Goal: Information Seeking & Learning: Learn about a topic

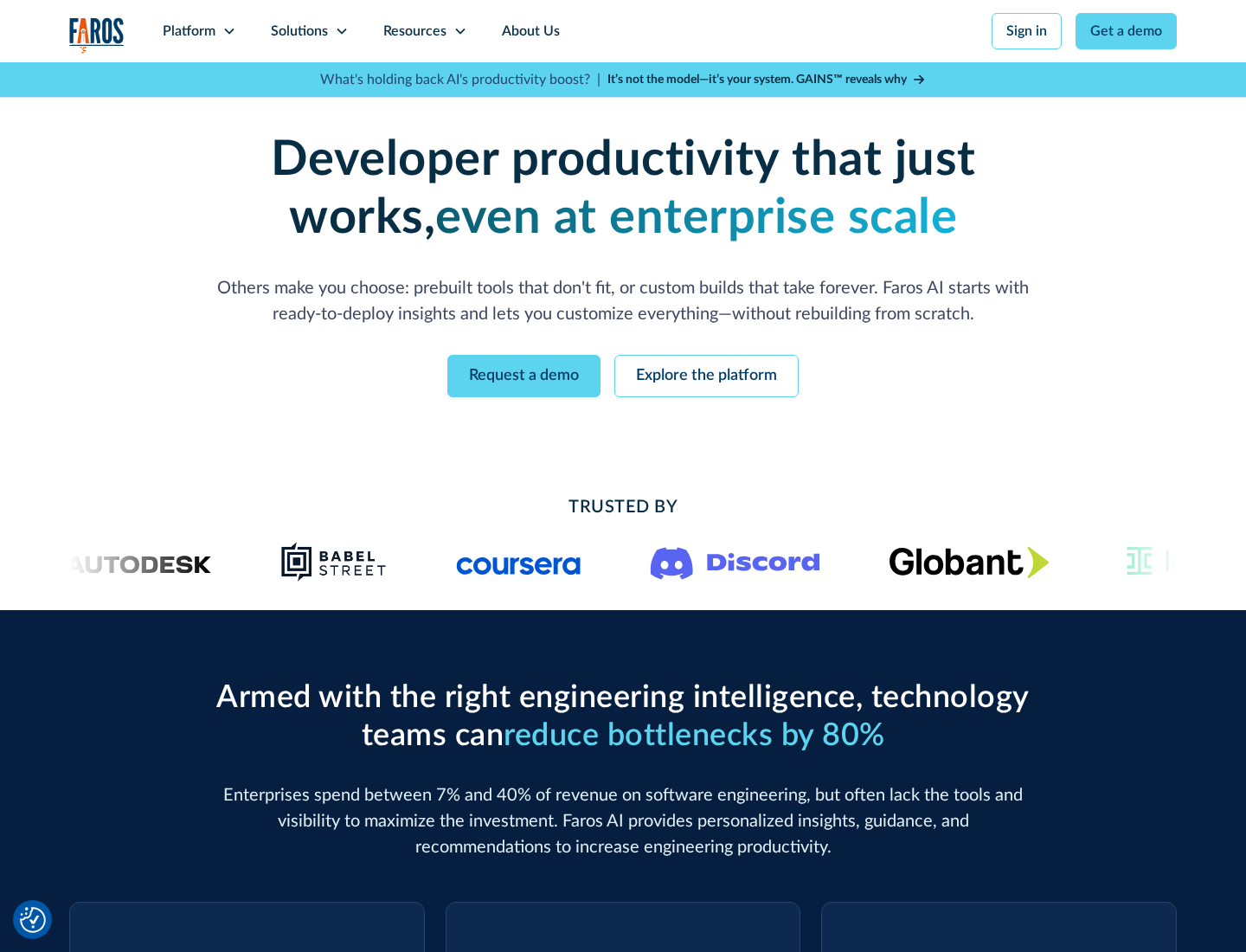
click at [228, 31] on icon at bounding box center [229, 31] width 14 height 14
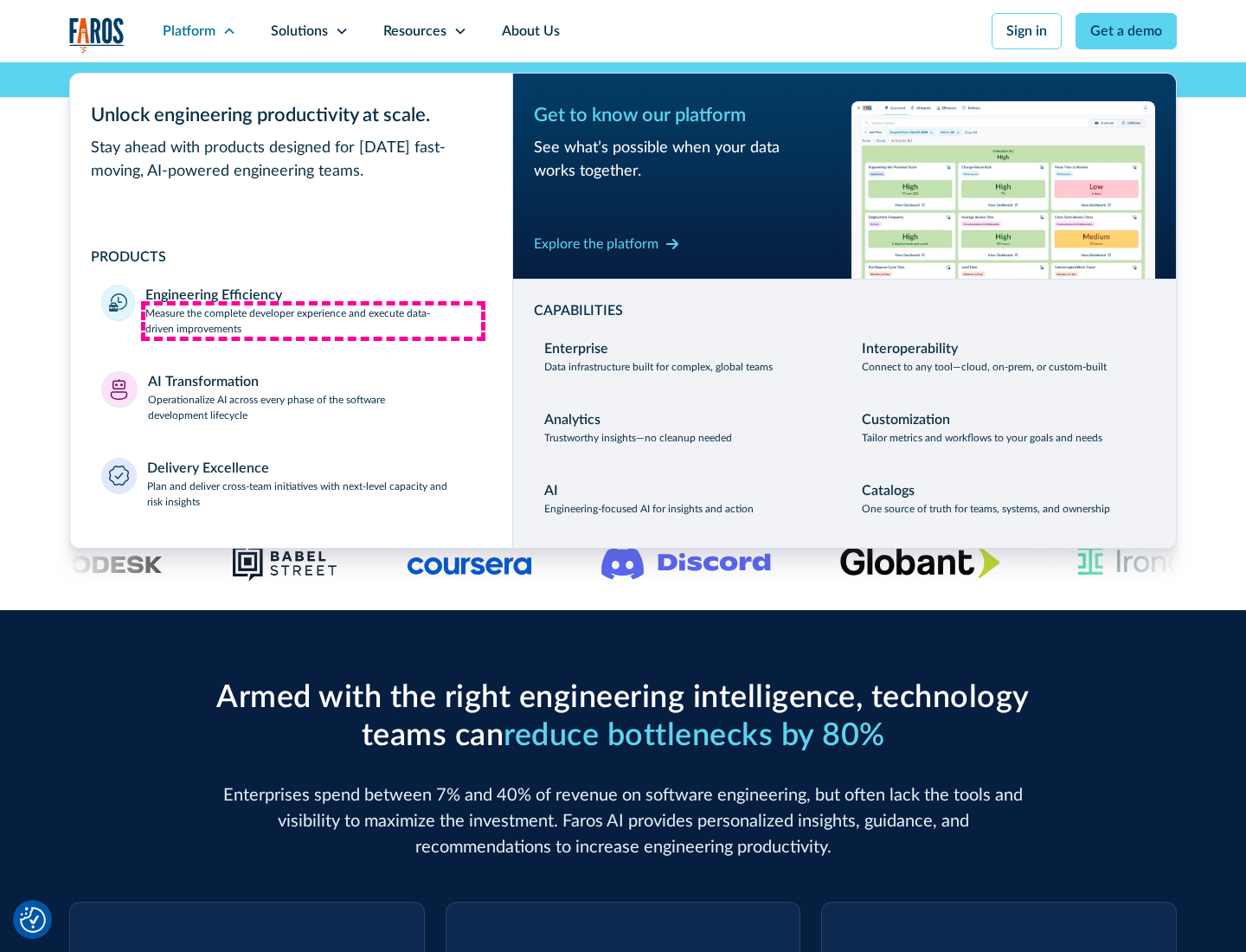
click at [313, 320] on p "Measure the complete developer experience and execute data-driven improvements" at bounding box center [313, 321] width 336 height 31
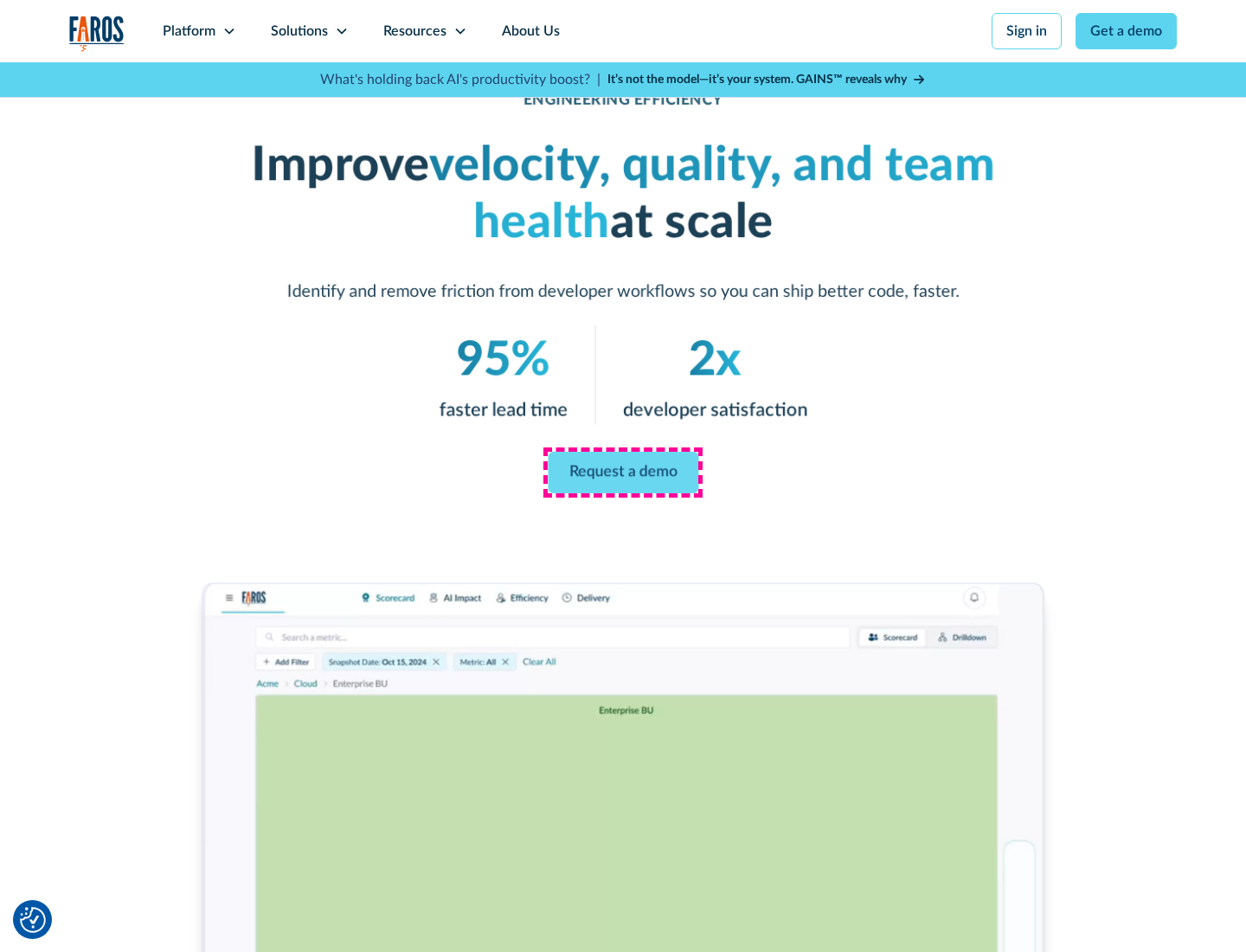
click at [623, 473] on link "Request a demo" at bounding box center [623, 473] width 151 height 42
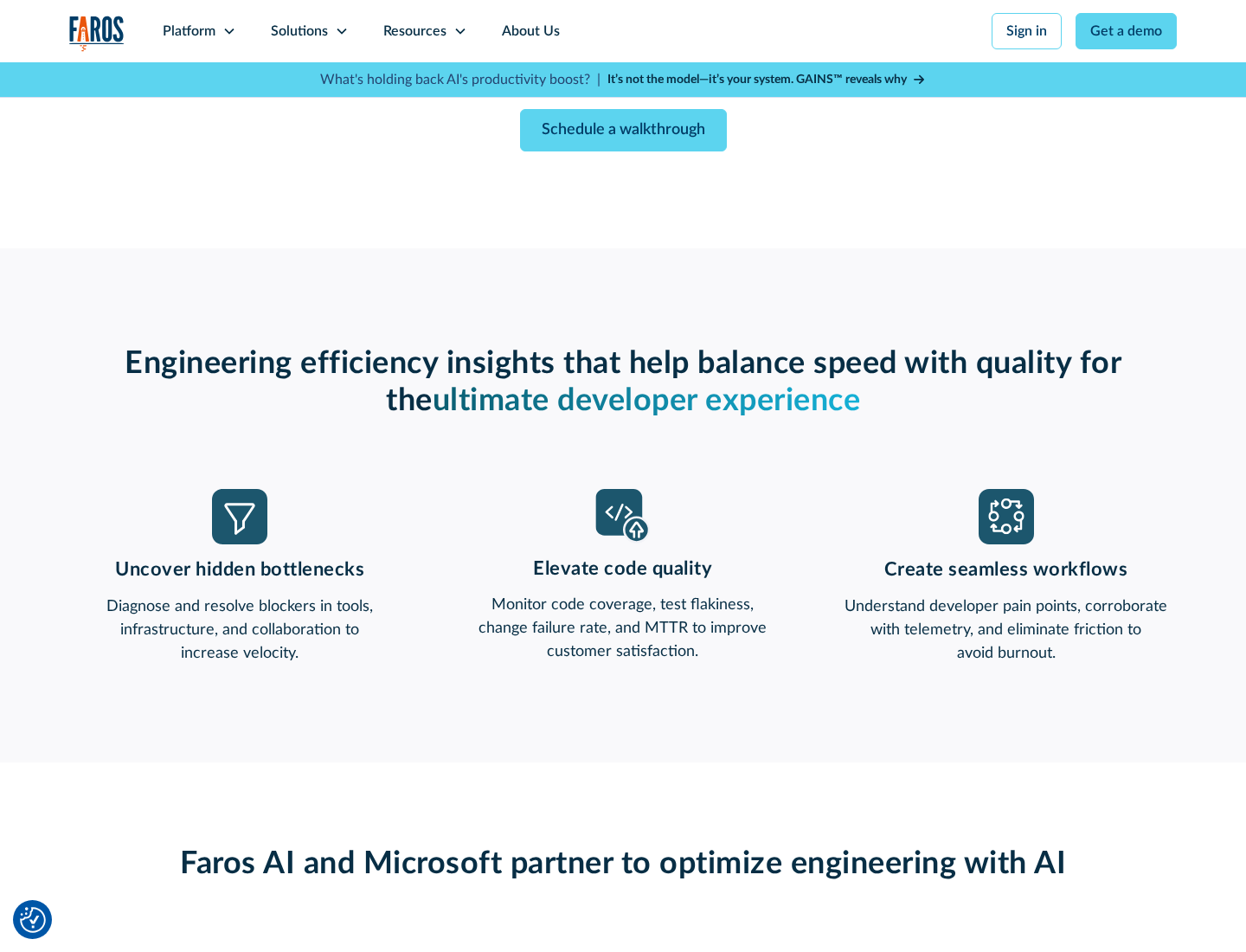
click at [228, 31] on icon at bounding box center [229, 31] width 14 height 14
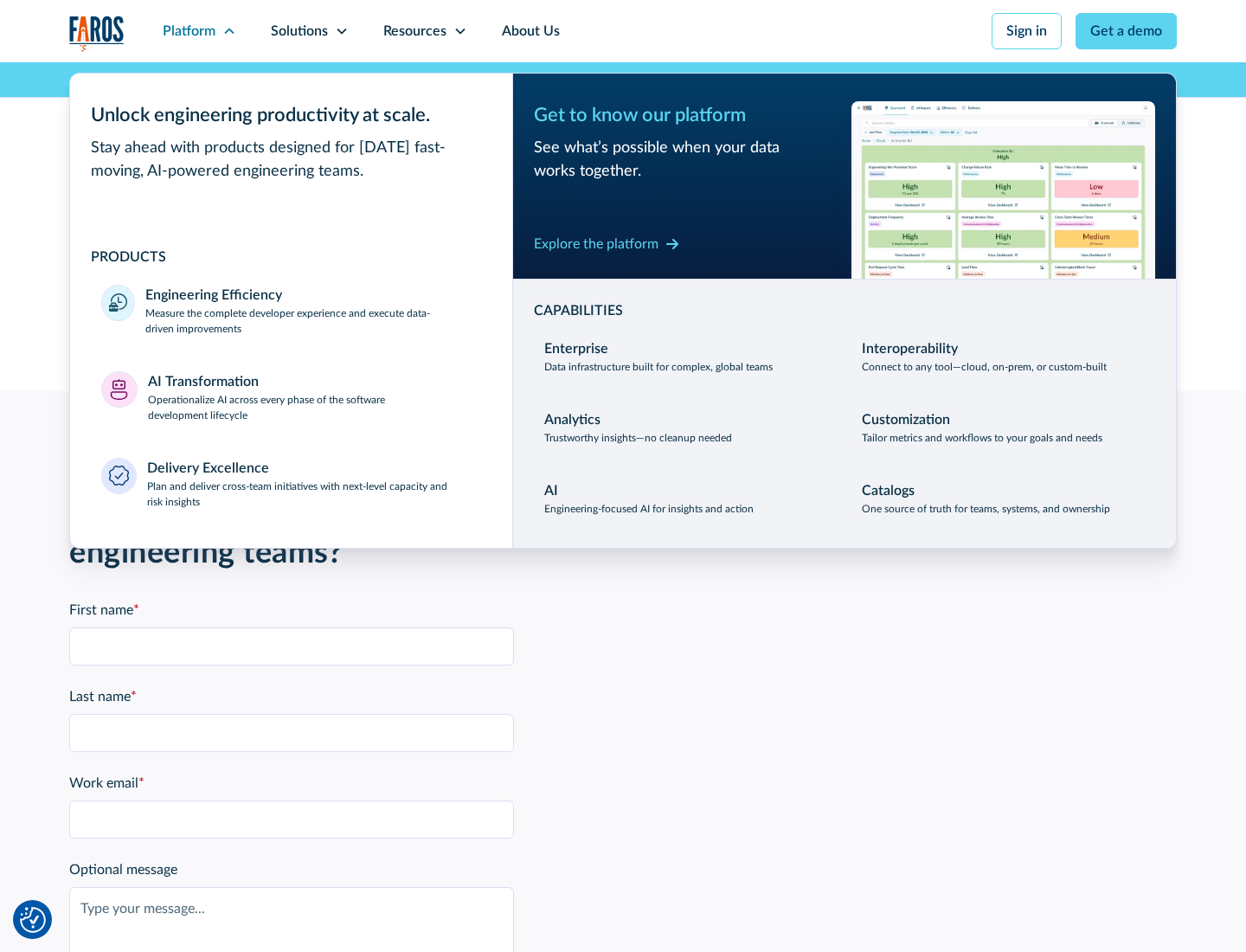
scroll to position [3796, 0]
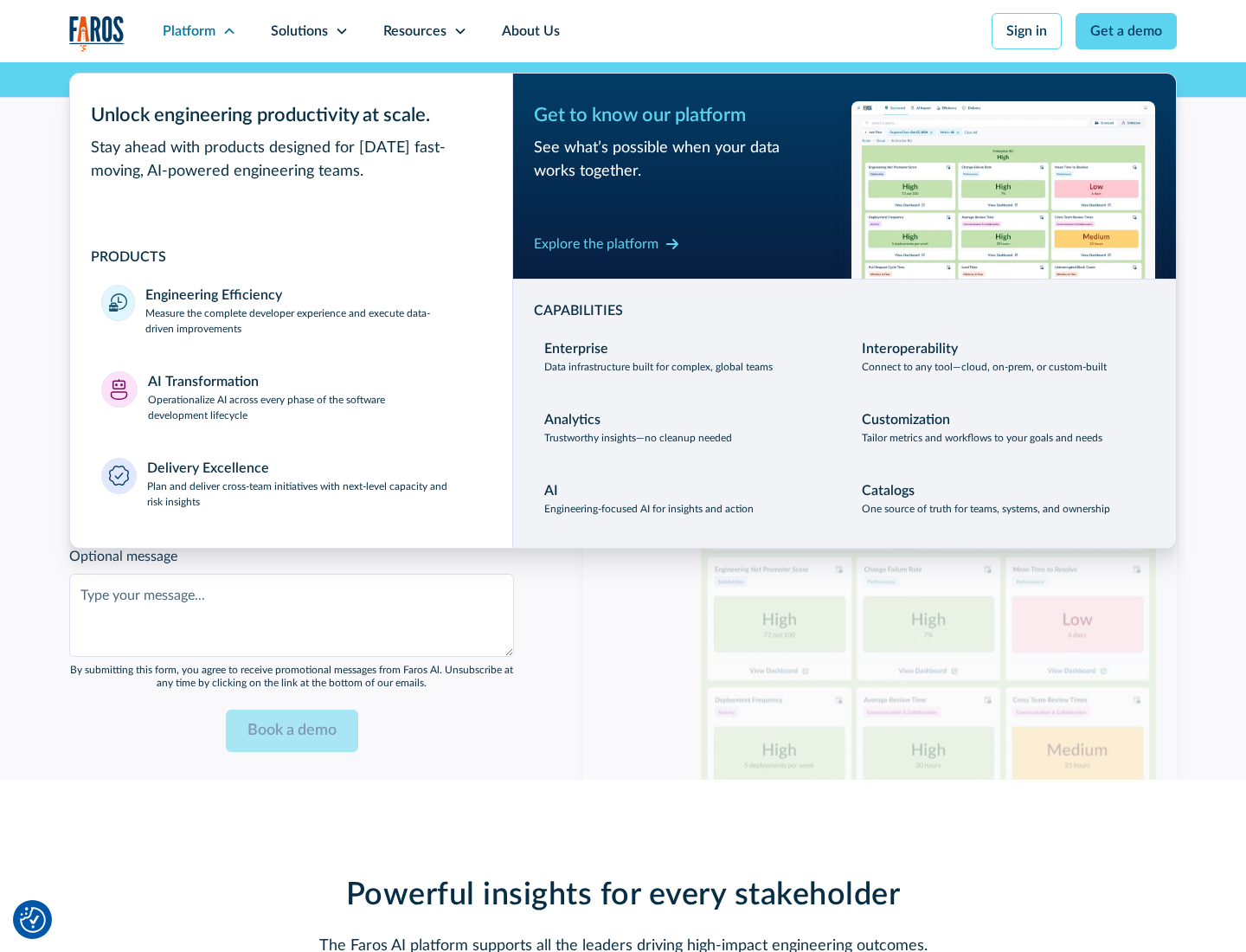
click at [314, 396] on p "Operationalize AI across every phase of the software development lifecycle" at bounding box center [315, 407] width 334 height 31
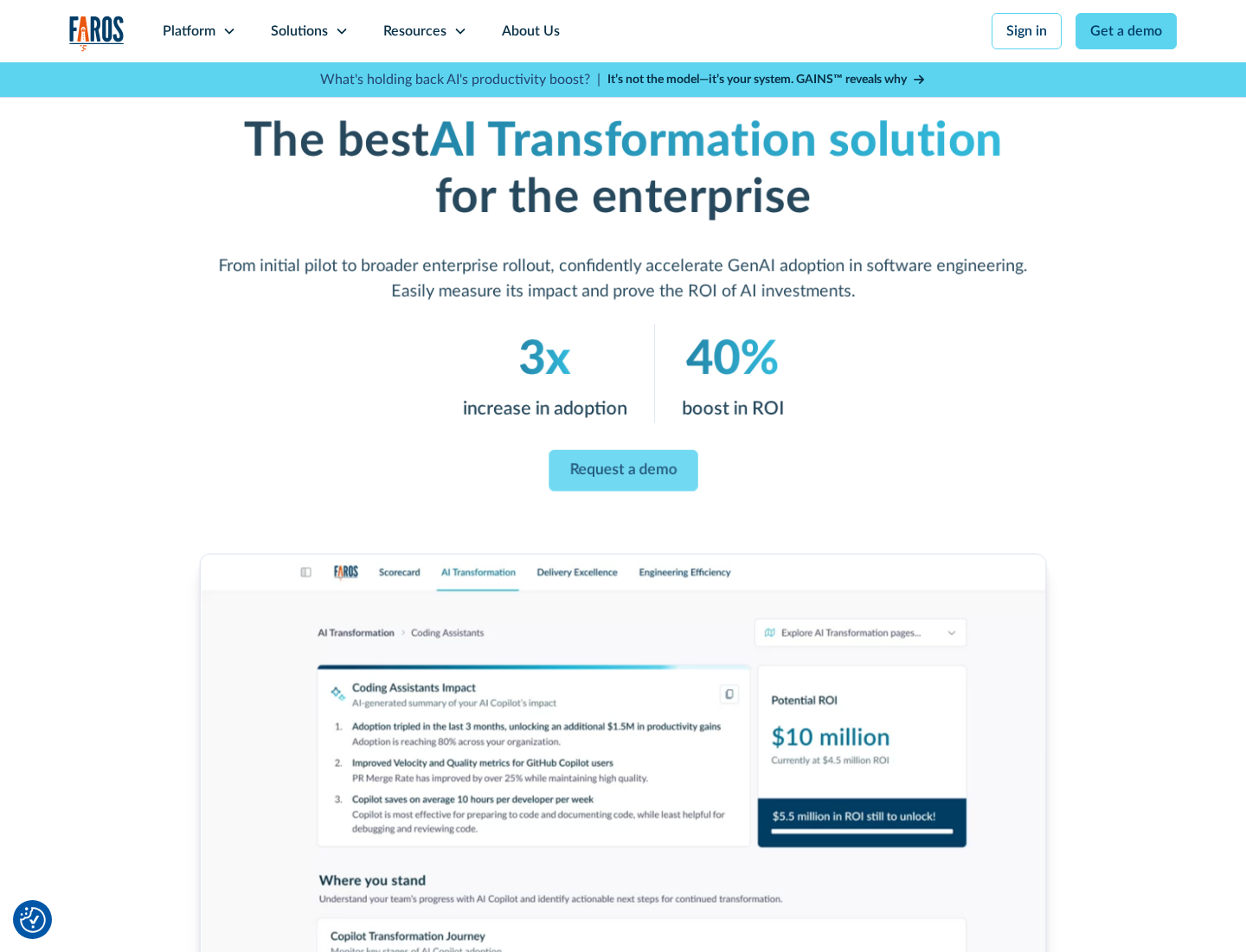
click at [623, 470] on link "Request a demo" at bounding box center [623, 471] width 149 height 42
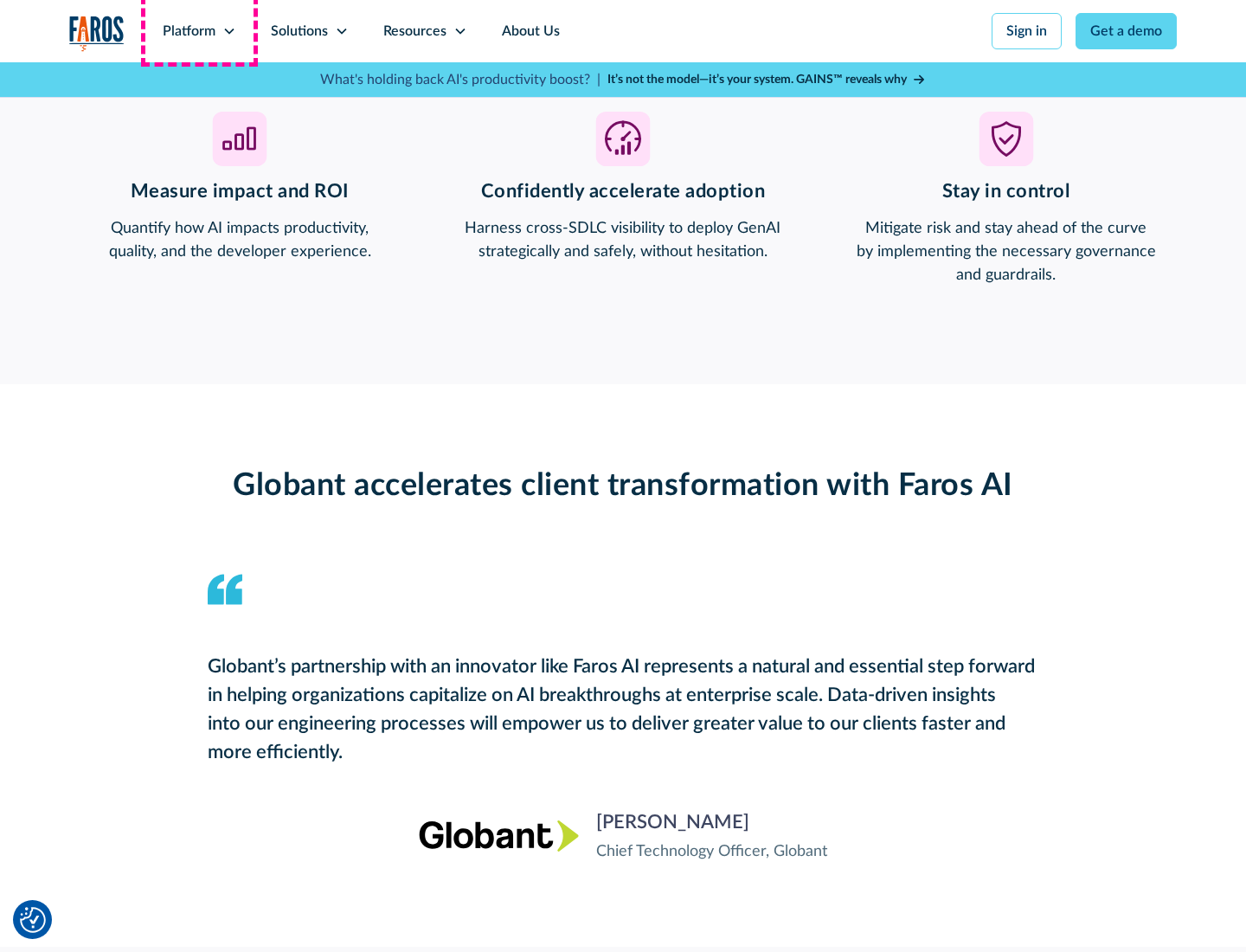
click at [199, 31] on div "Platform" at bounding box center [189, 31] width 53 height 21
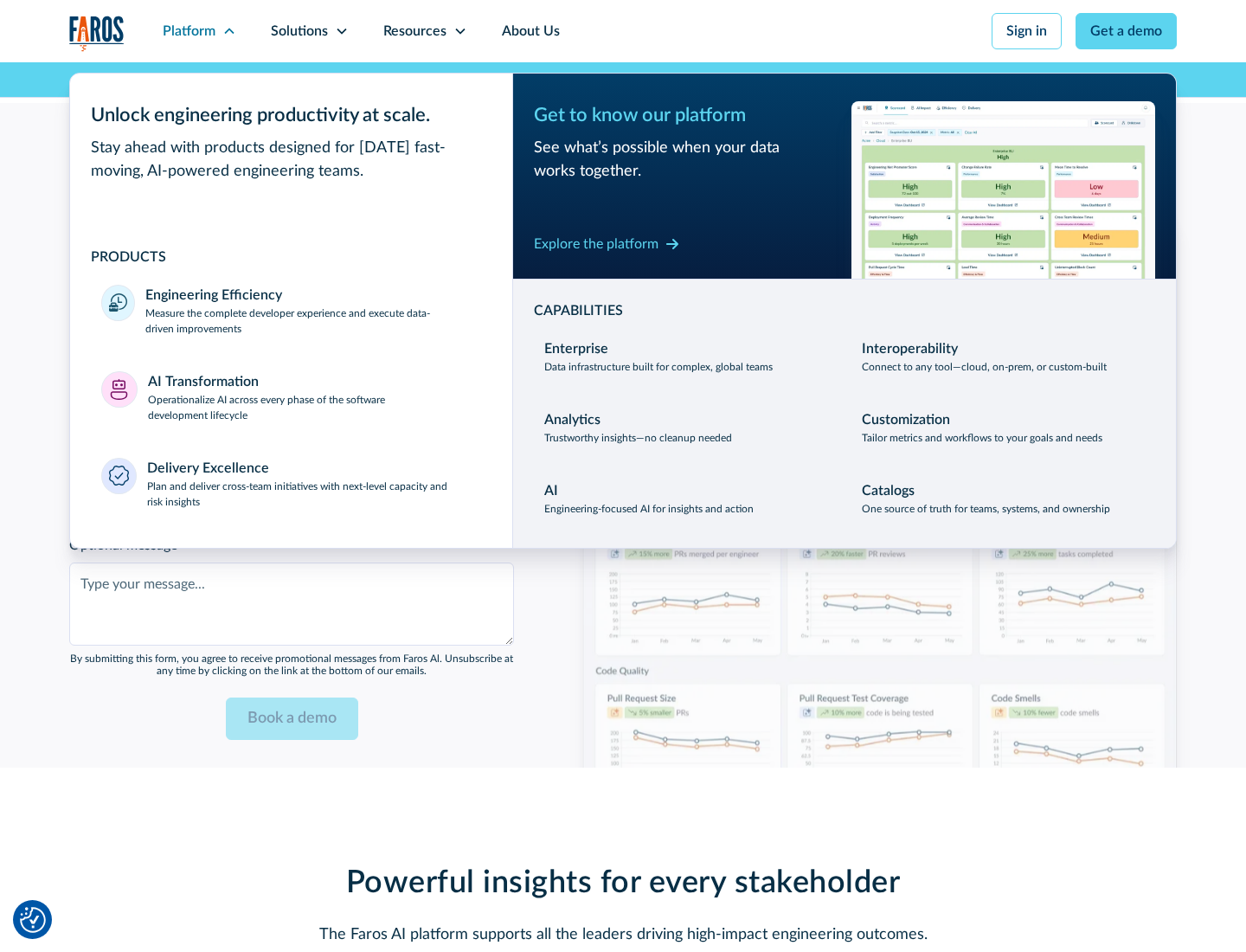
click at [596, 243] on div "Explore the platform" at bounding box center [596, 244] width 125 height 21
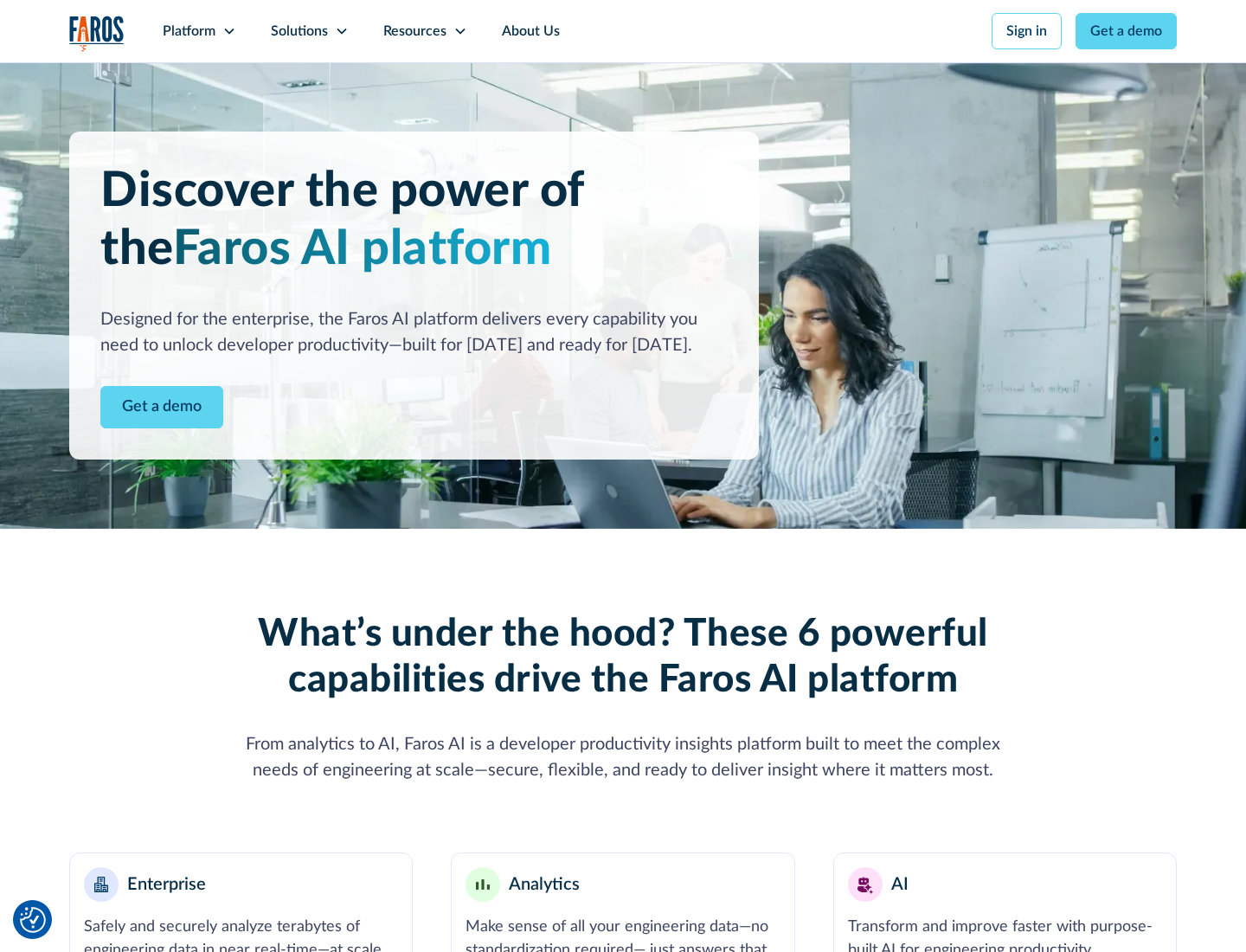
click at [162, 407] on link "Get a demo" at bounding box center [162, 407] width 123 height 42
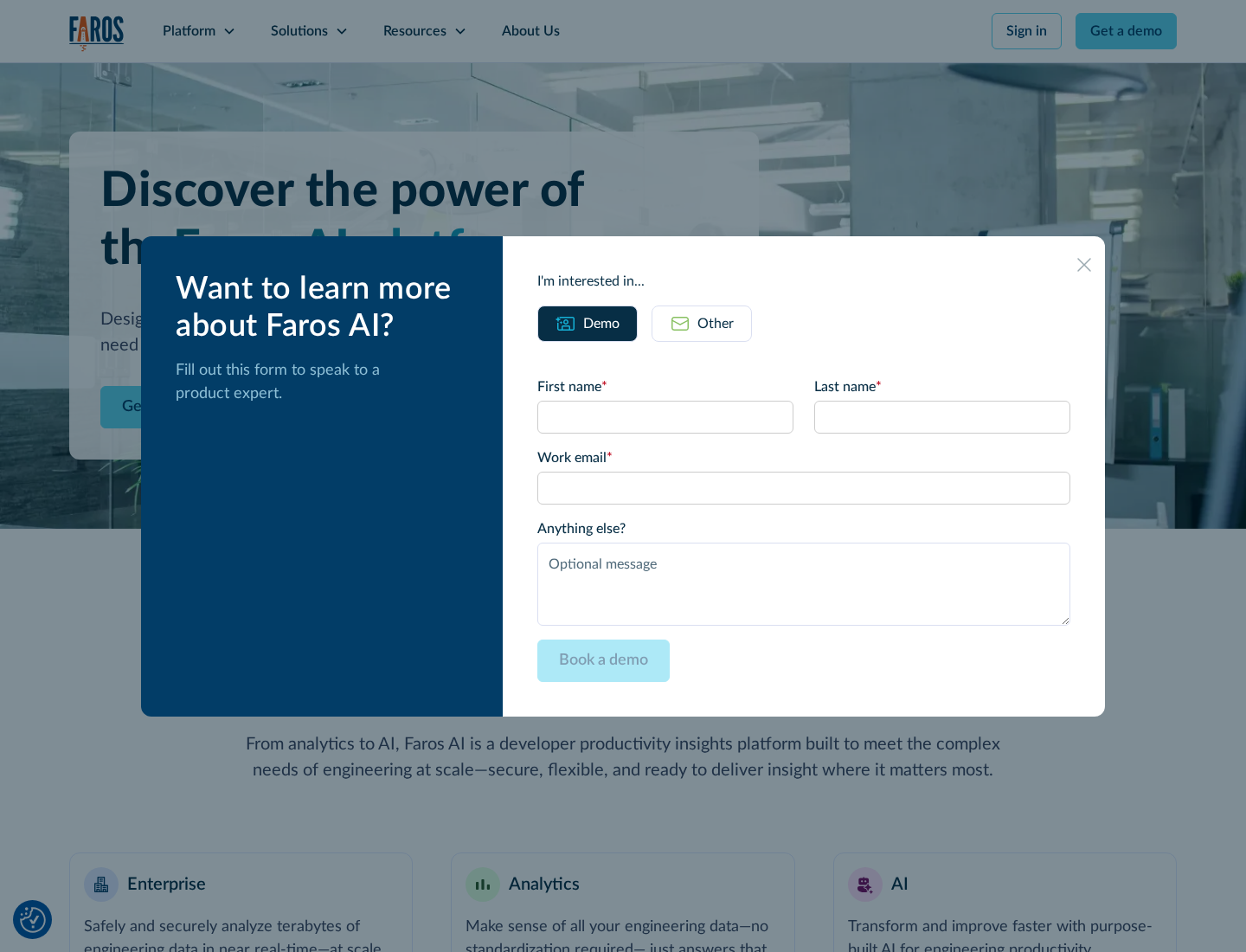
click at [716, 323] on div "Other" at bounding box center [716, 323] width 37 height 21
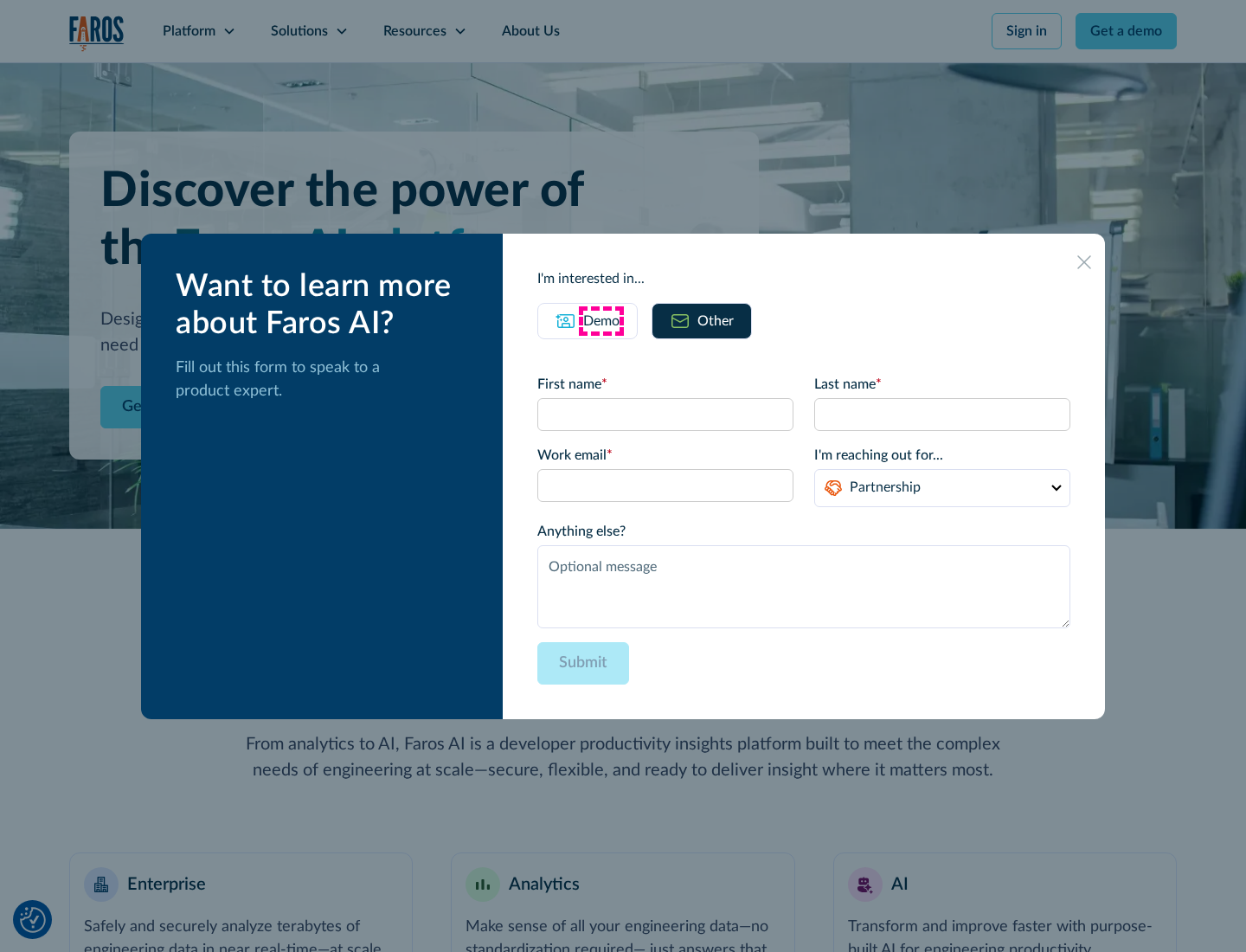
click at [602, 320] on div "Demo" at bounding box center [602, 320] width 37 height 21
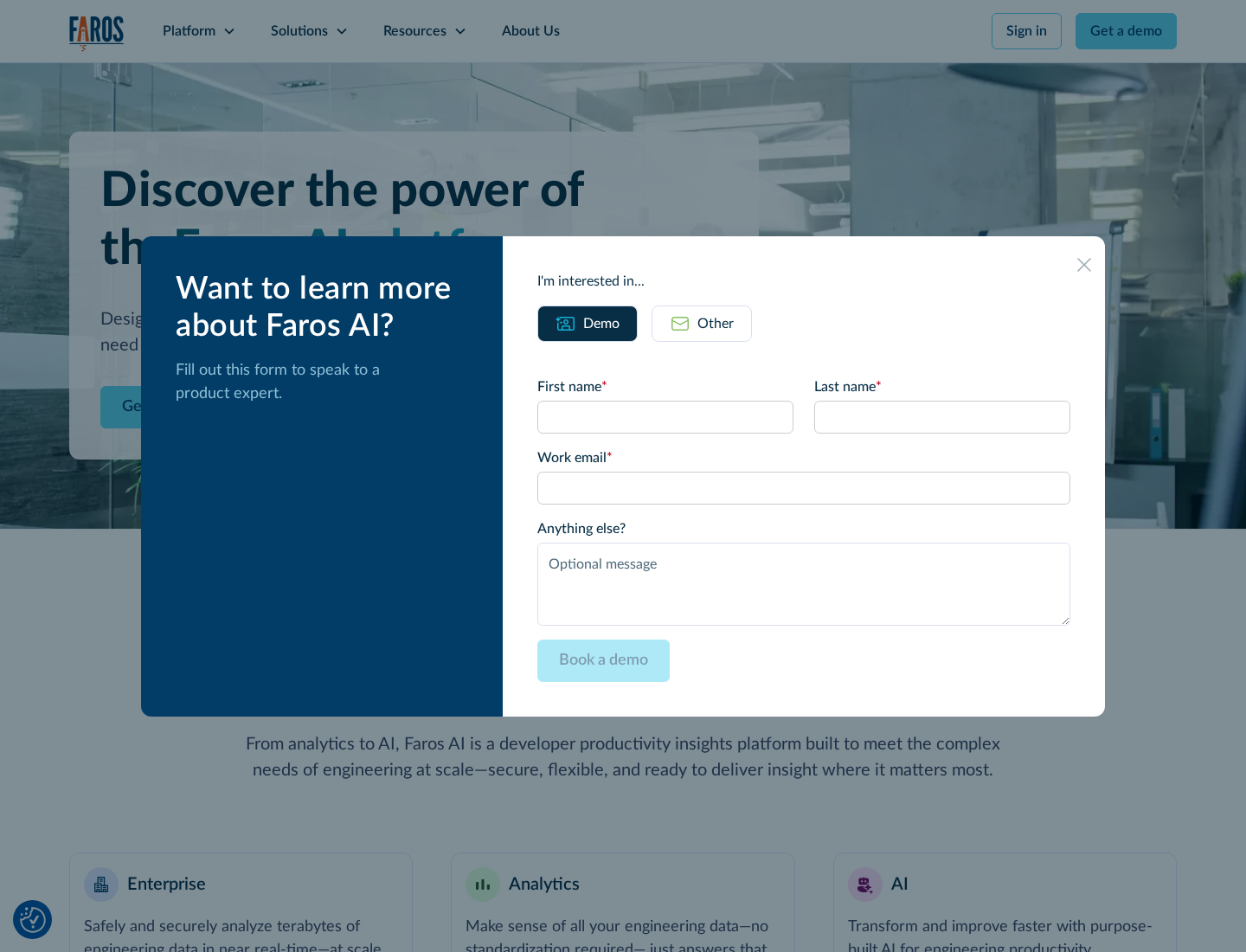
click at [1084, 264] on icon at bounding box center [1084, 265] width 14 height 14
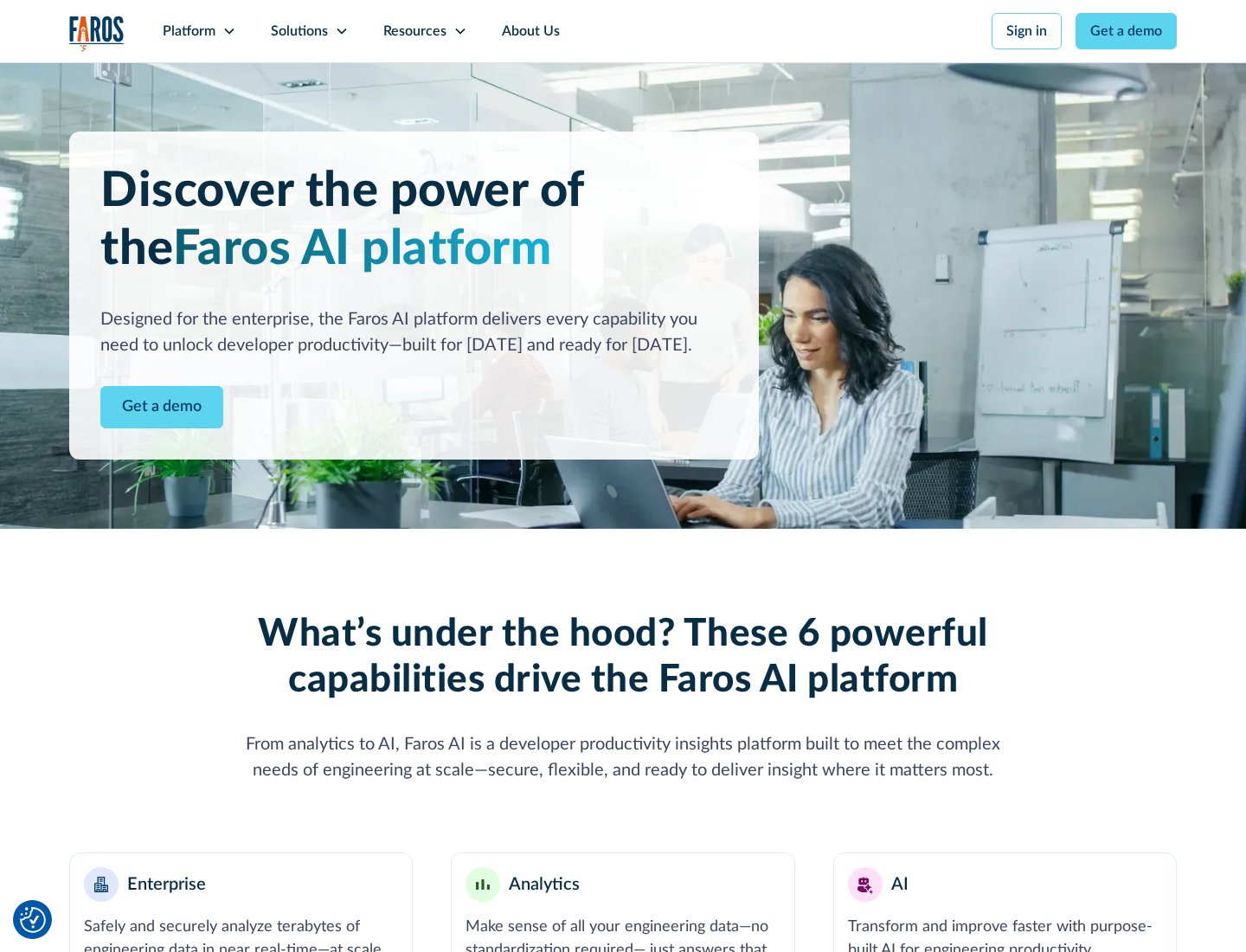
click at [228, 31] on icon at bounding box center [229, 31] width 14 height 14
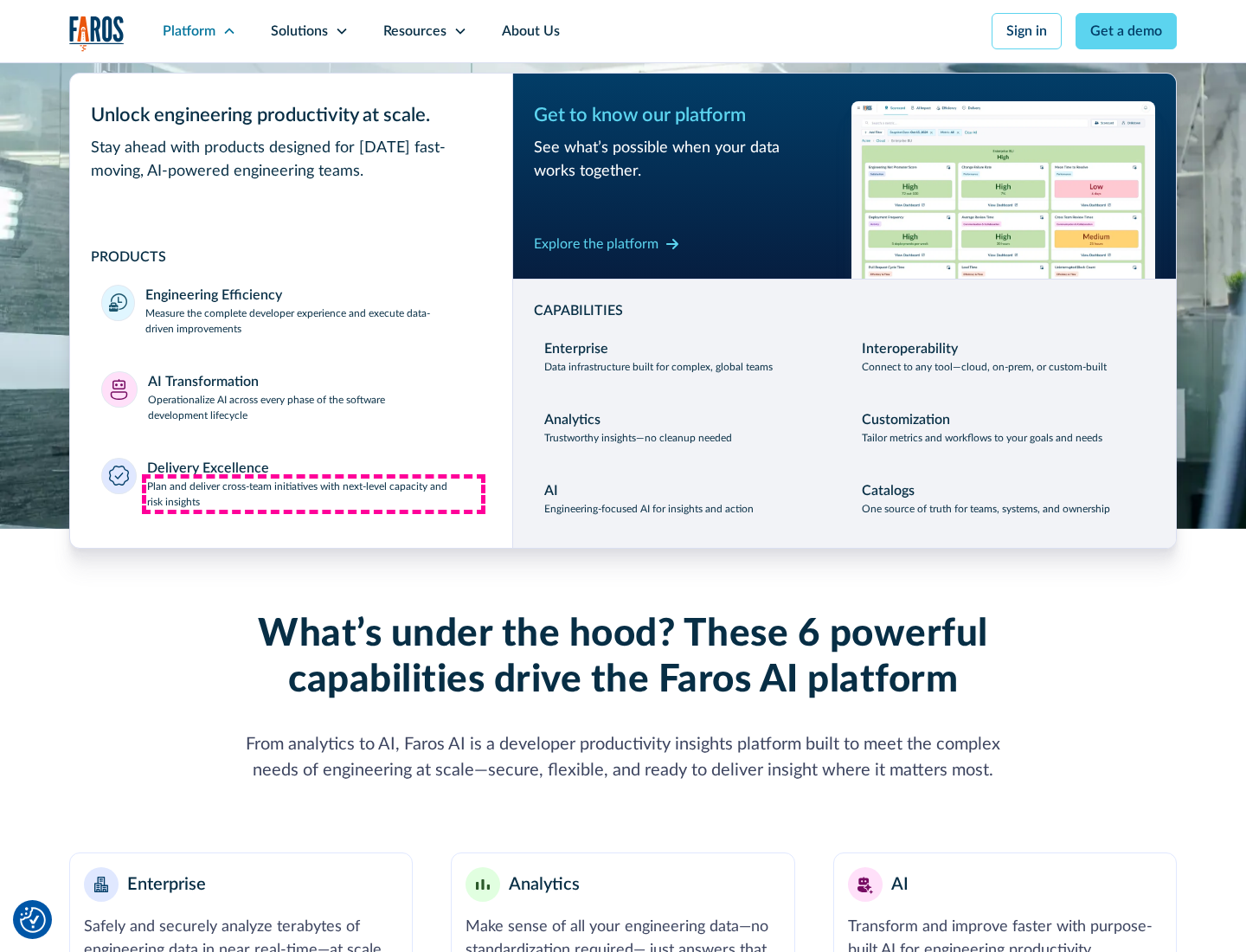
click at [313, 493] on p "Plan and deliver cross-team initiatives with next-level capacity and risk insig…" at bounding box center [314, 494] width 335 height 31
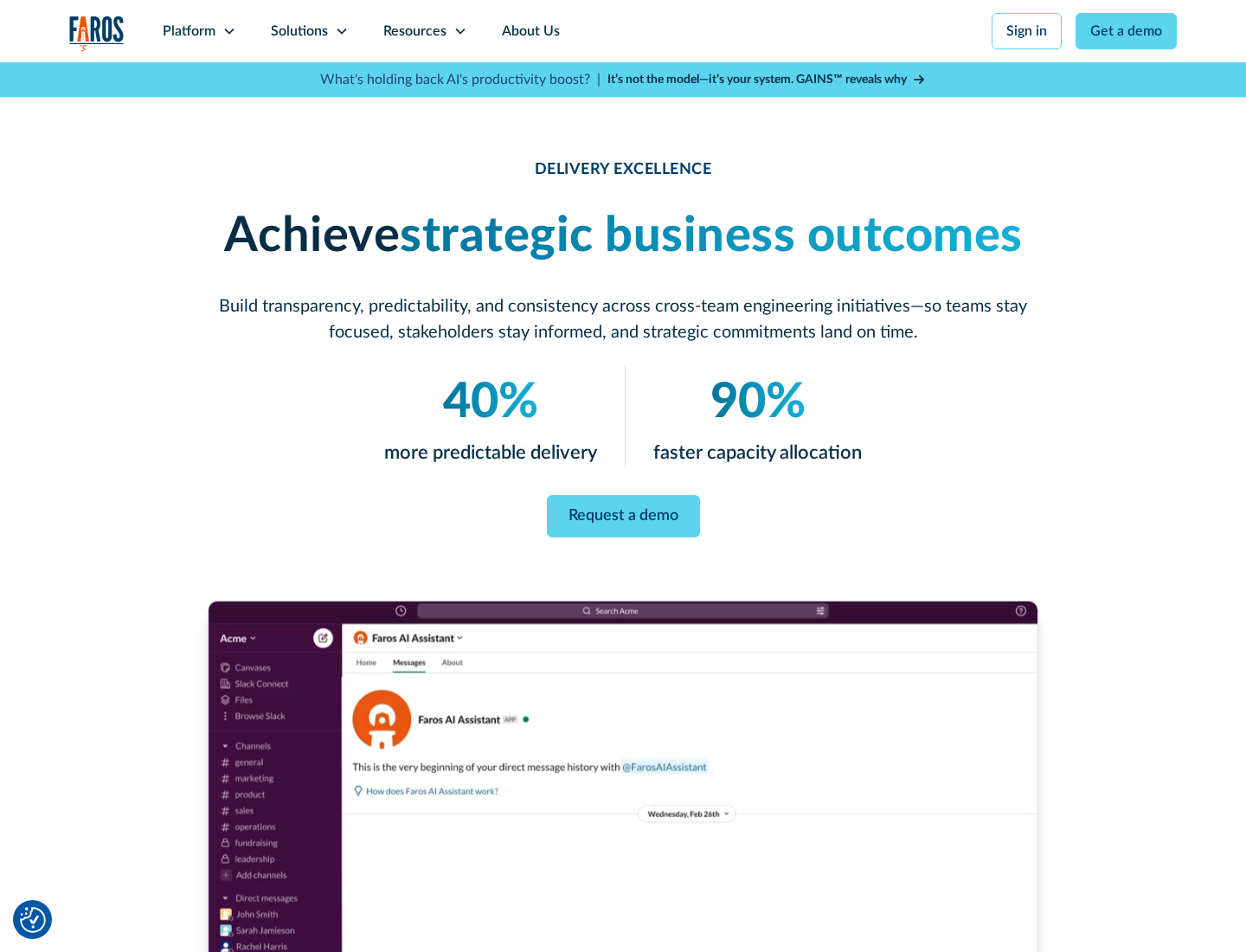
click at [341, 31] on icon at bounding box center [341, 31] width 14 height 14
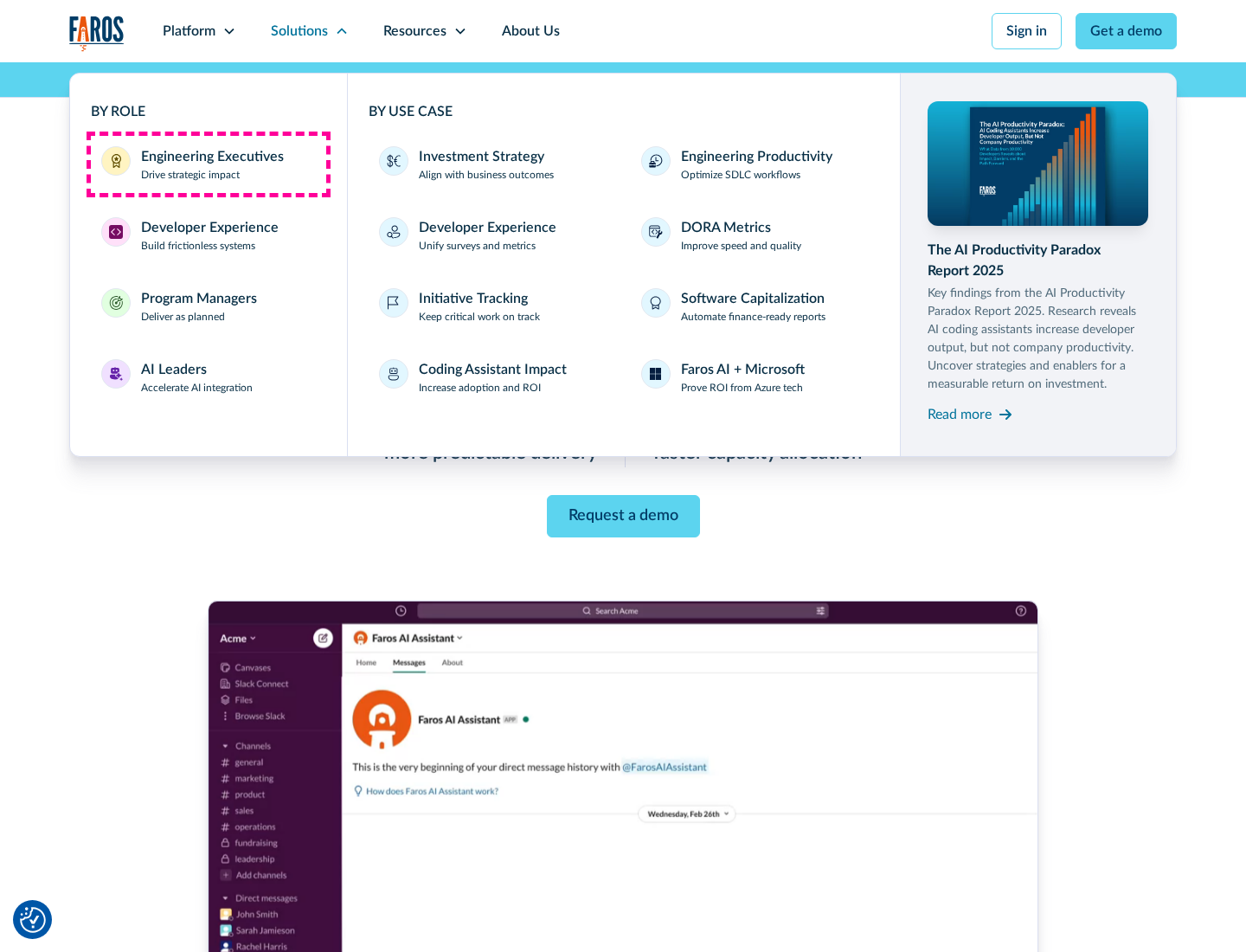
click at [208, 164] on div "Engineering Executives" at bounding box center [213, 156] width 142 height 21
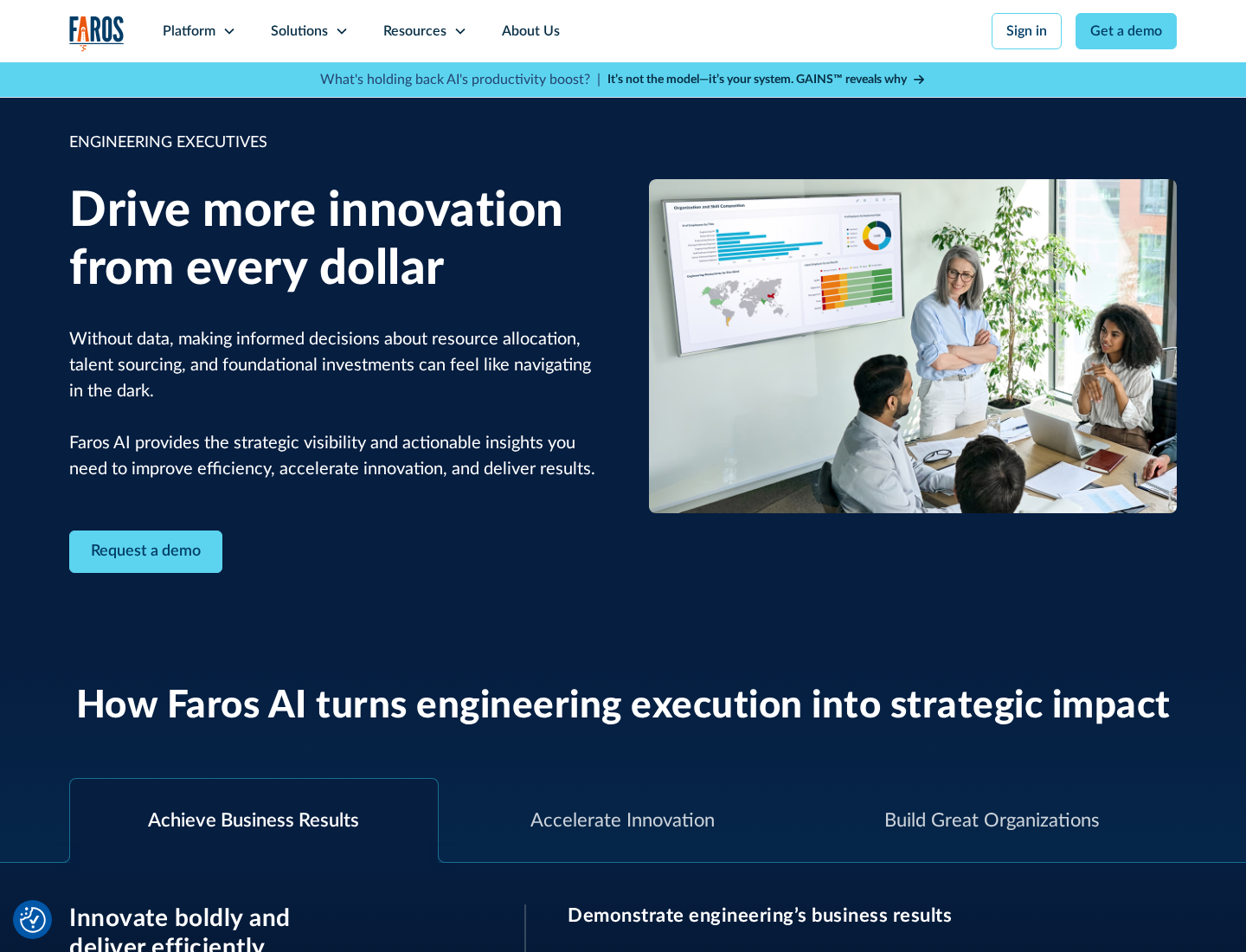
click at [341, 31] on icon at bounding box center [341, 31] width 14 height 14
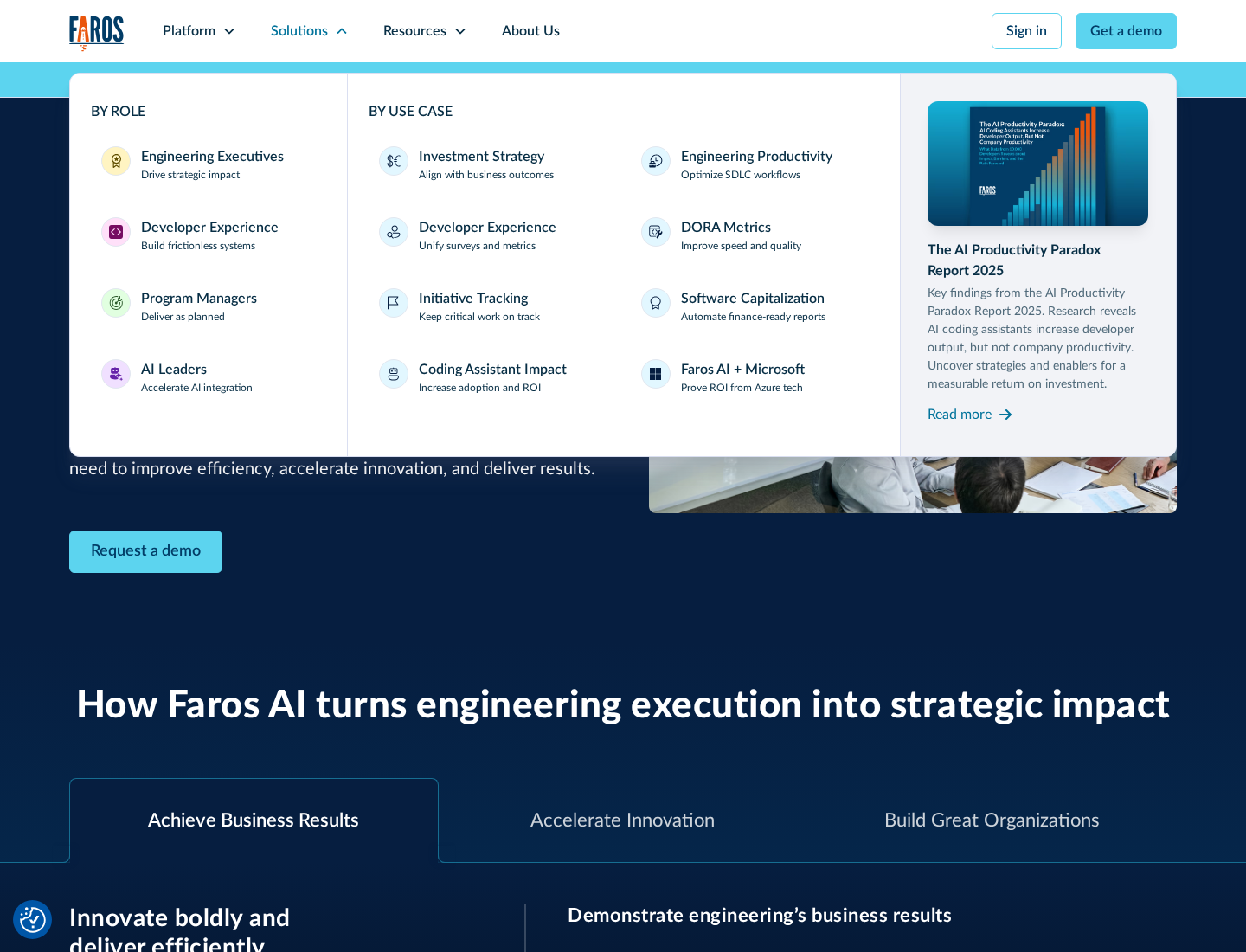
click at [208, 227] on div "Developer Experience" at bounding box center [210, 227] width 138 height 21
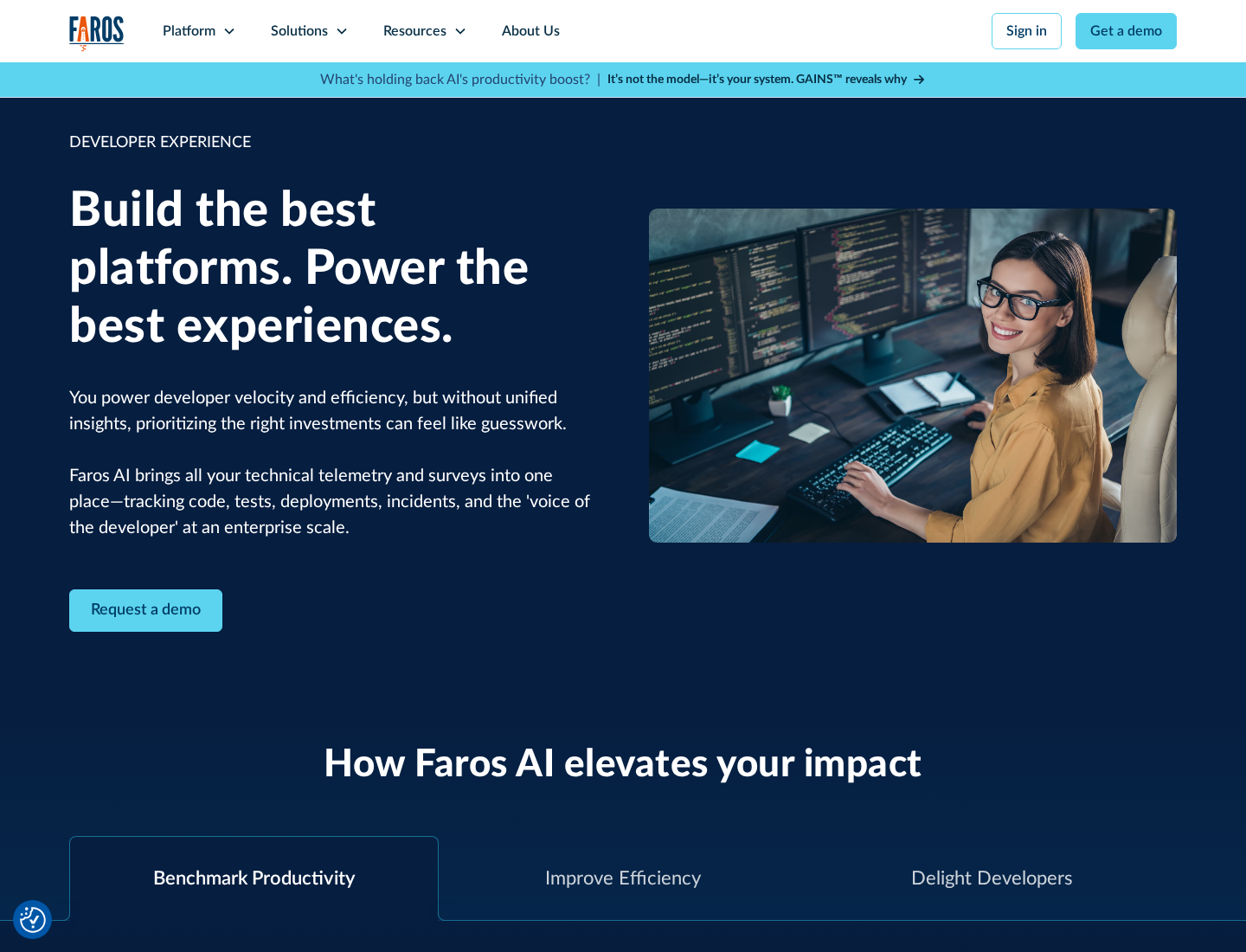
click at [309, 31] on div "Solutions" at bounding box center [299, 31] width 58 height 21
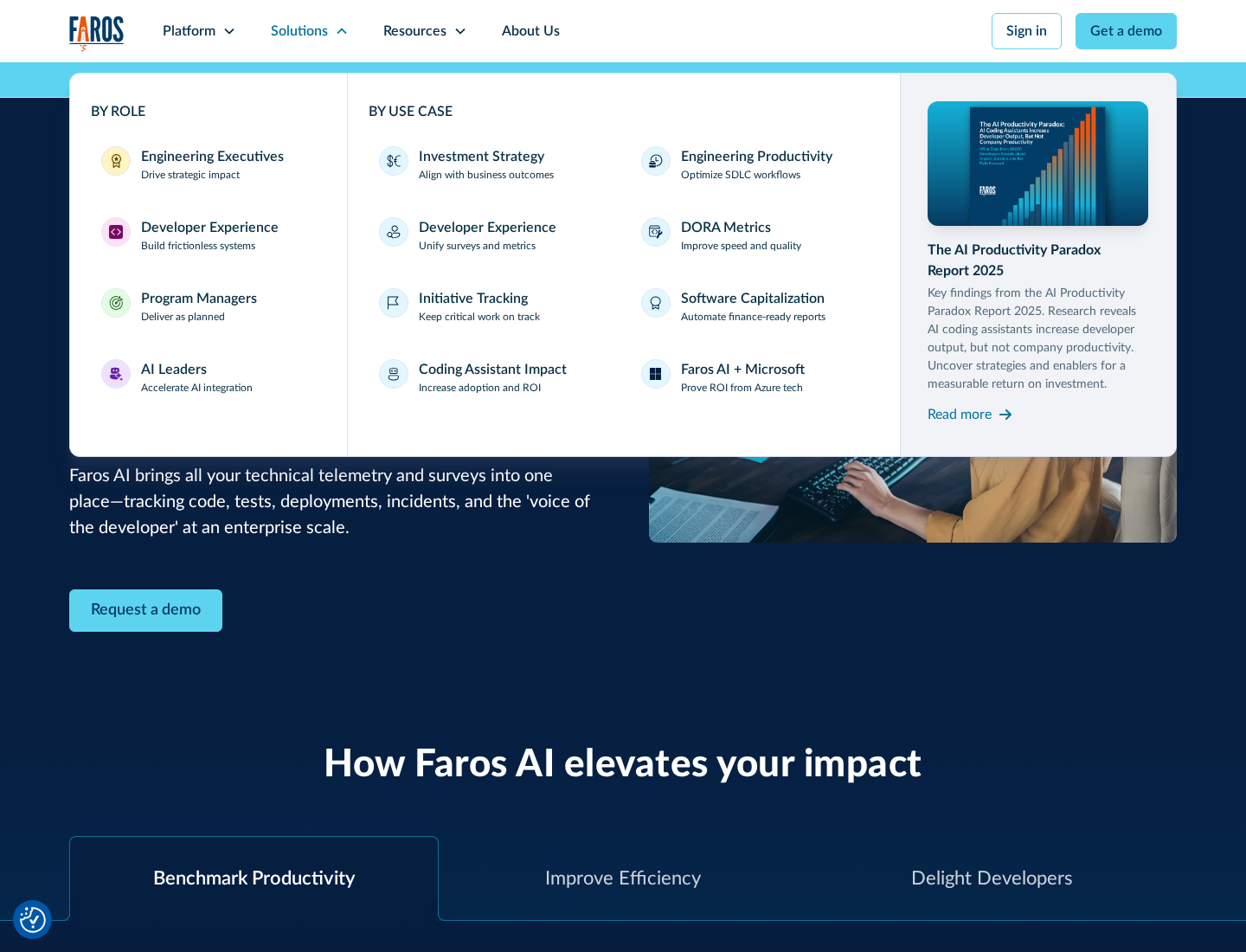
click at [198, 307] on div "Program Managers" at bounding box center [199, 298] width 116 height 21
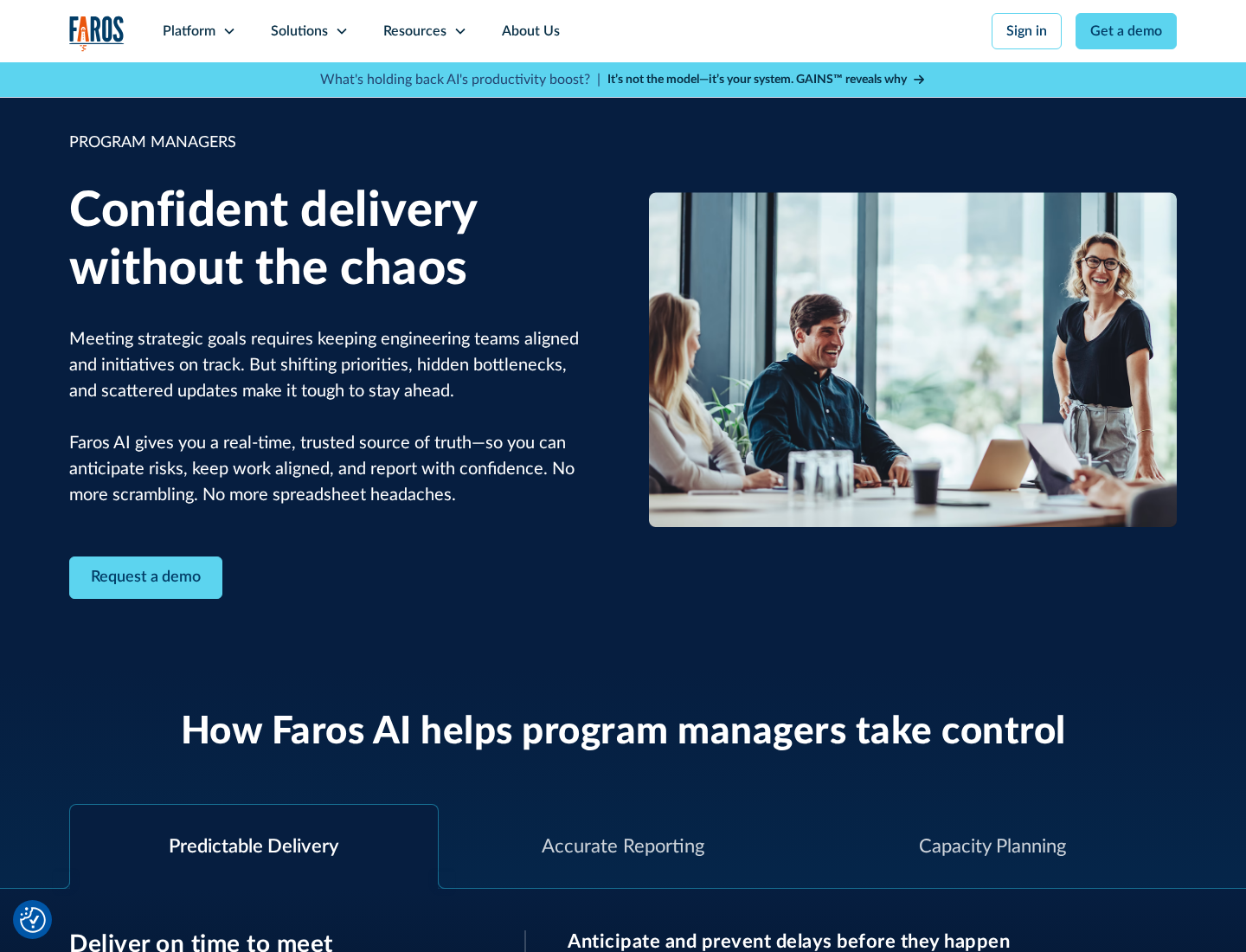
click at [341, 31] on icon at bounding box center [341, 31] width 14 height 14
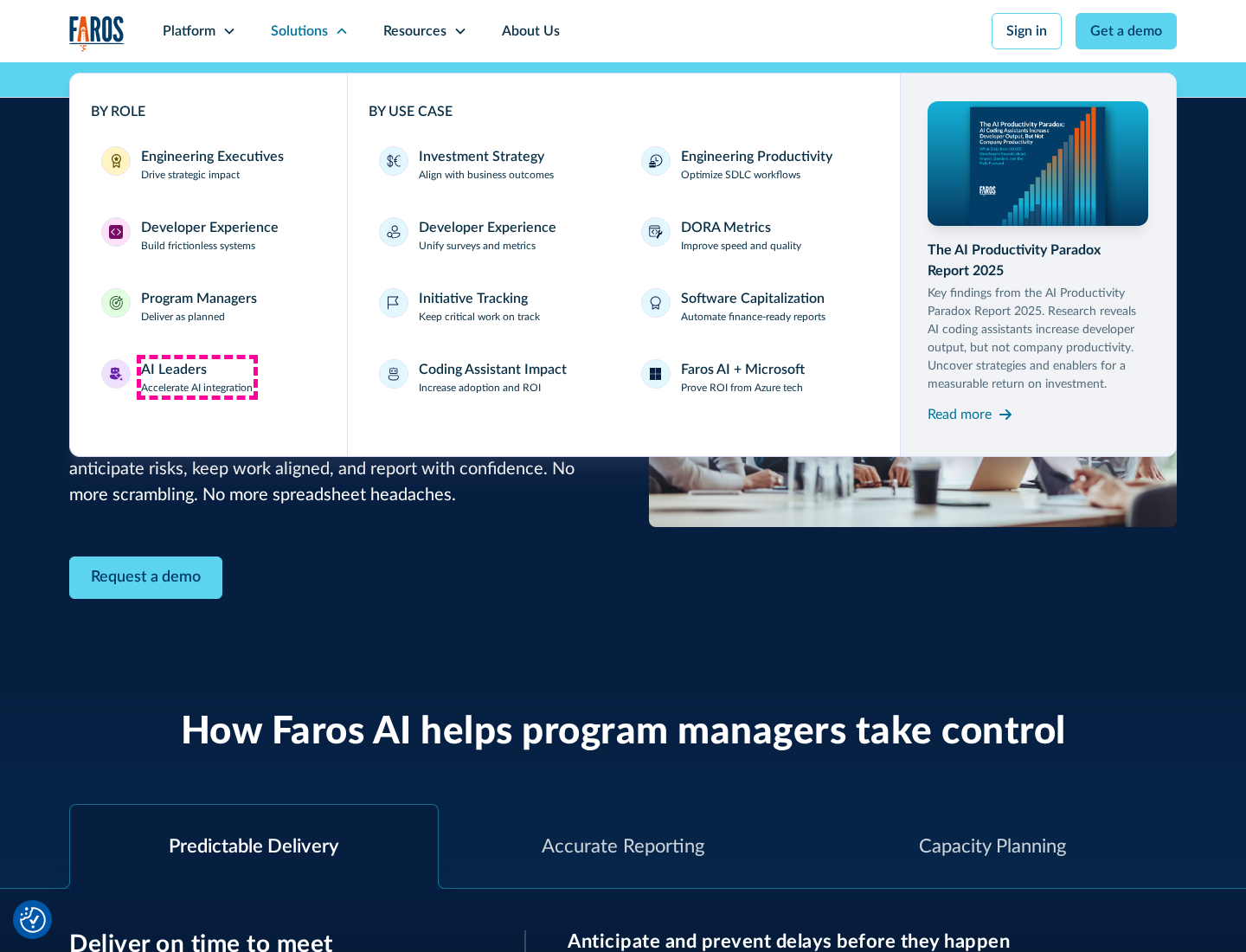
click at [197, 377] on div "AI Leaders" at bounding box center [174, 369] width 66 height 21
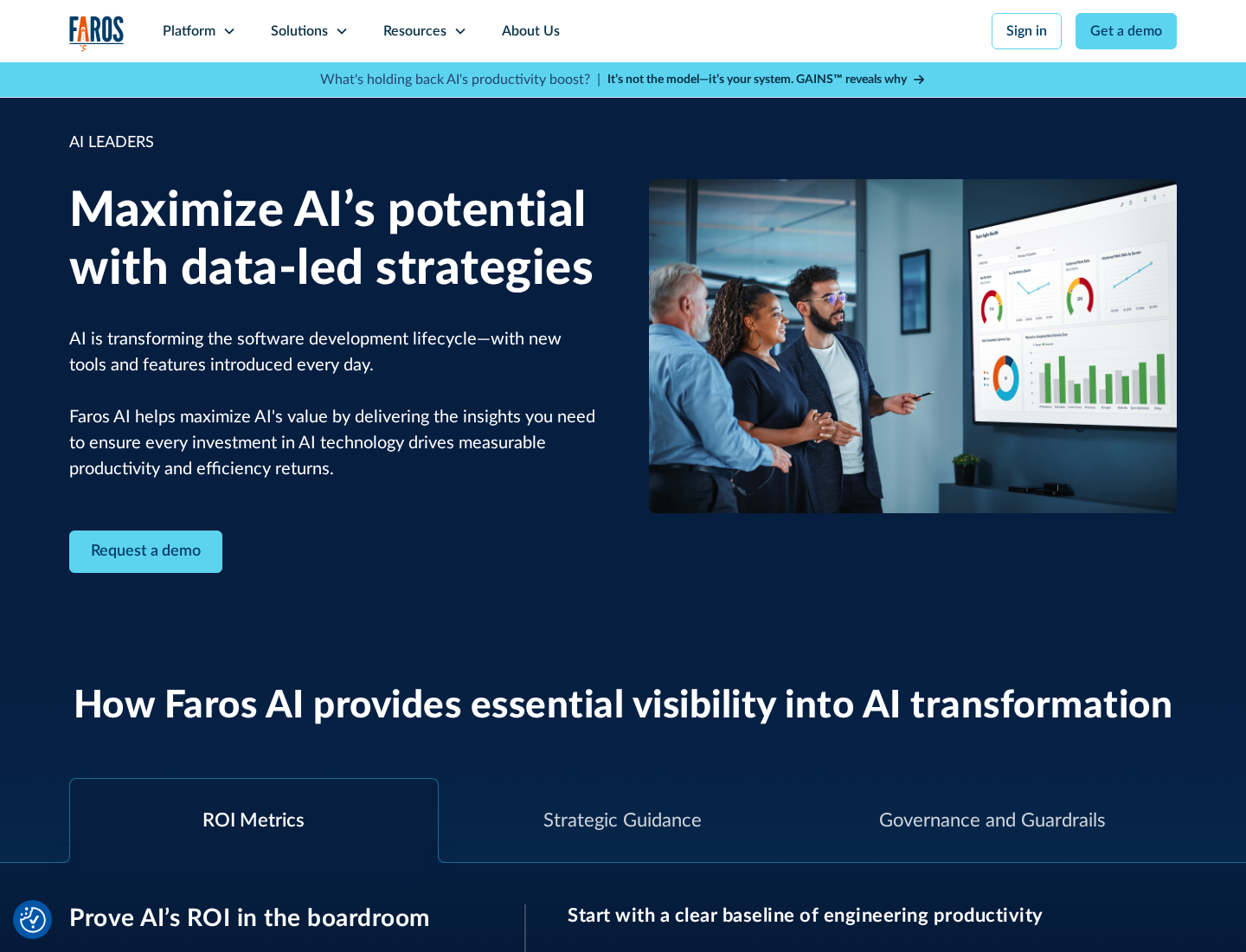
click at [341, 31] on icon at bounding box center [341, 31] width 14 height 14
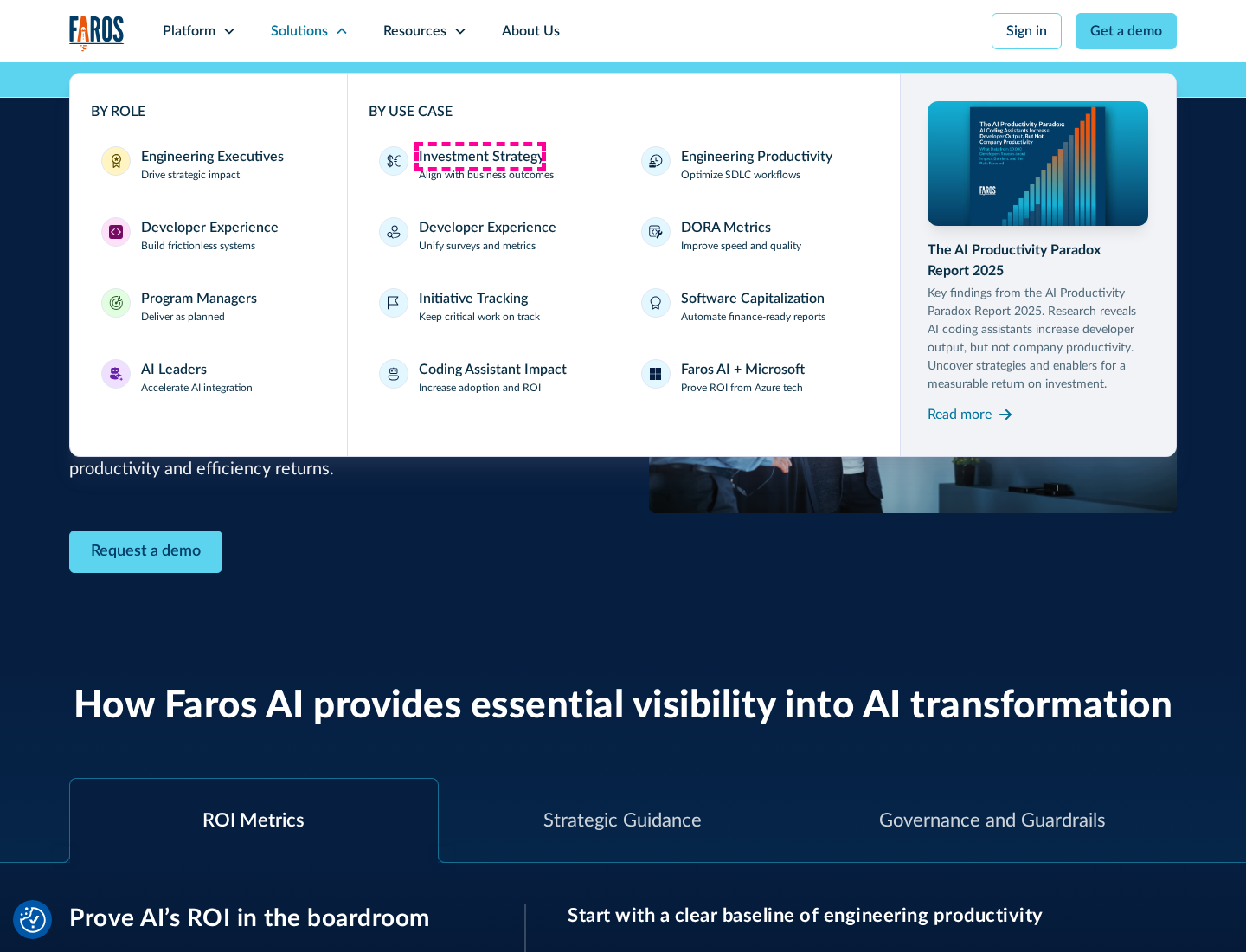
click at [479, 157] on div "Investment Strategy" at bounding box center [481, 156] width 125 height 21
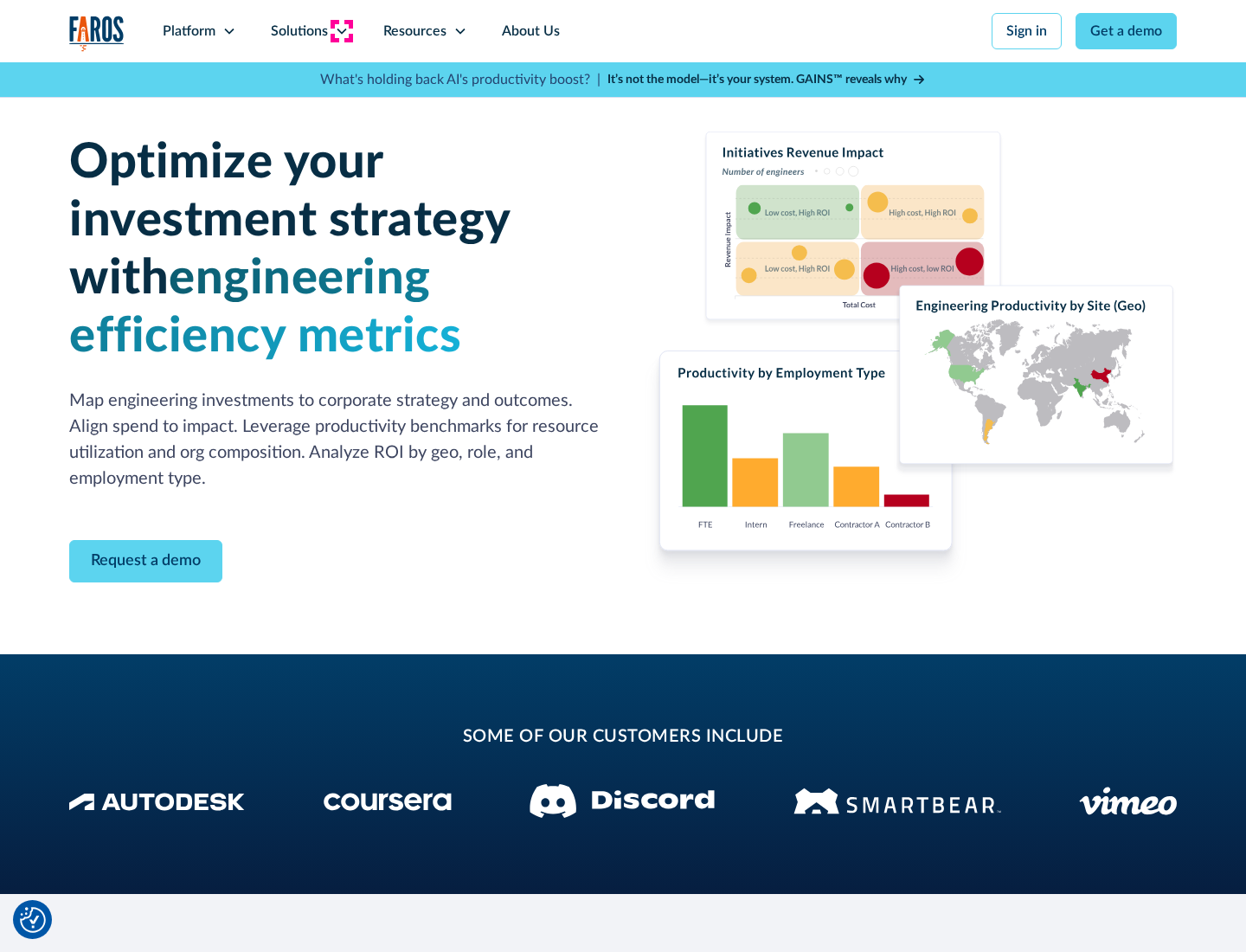
click at [341, 31] on icon at bounding box center [341, 31] width 14 height 14
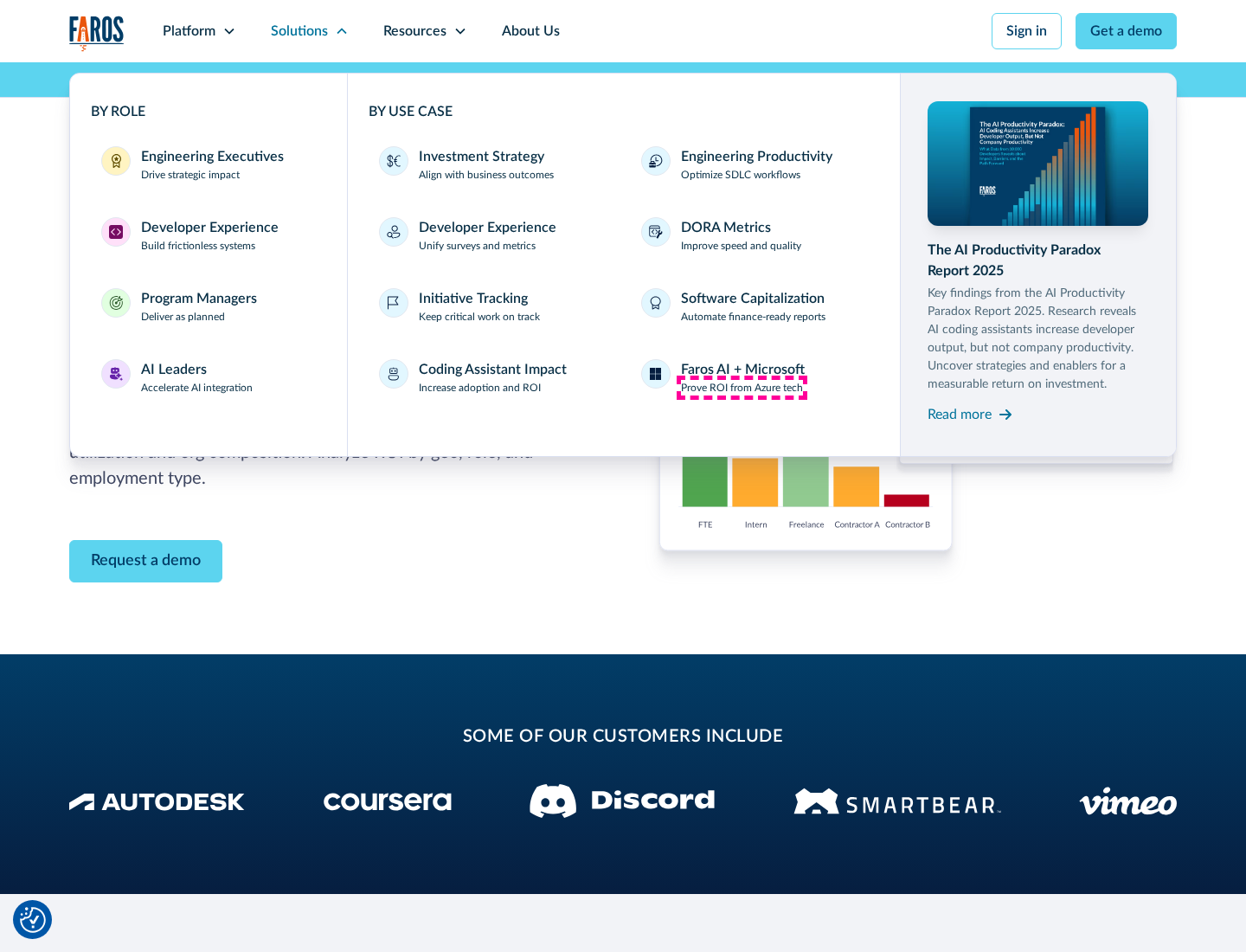
click at [741, 388] on p "Prove ROI from Azure tech" at bounding box center [742, 387] width 122 height 16
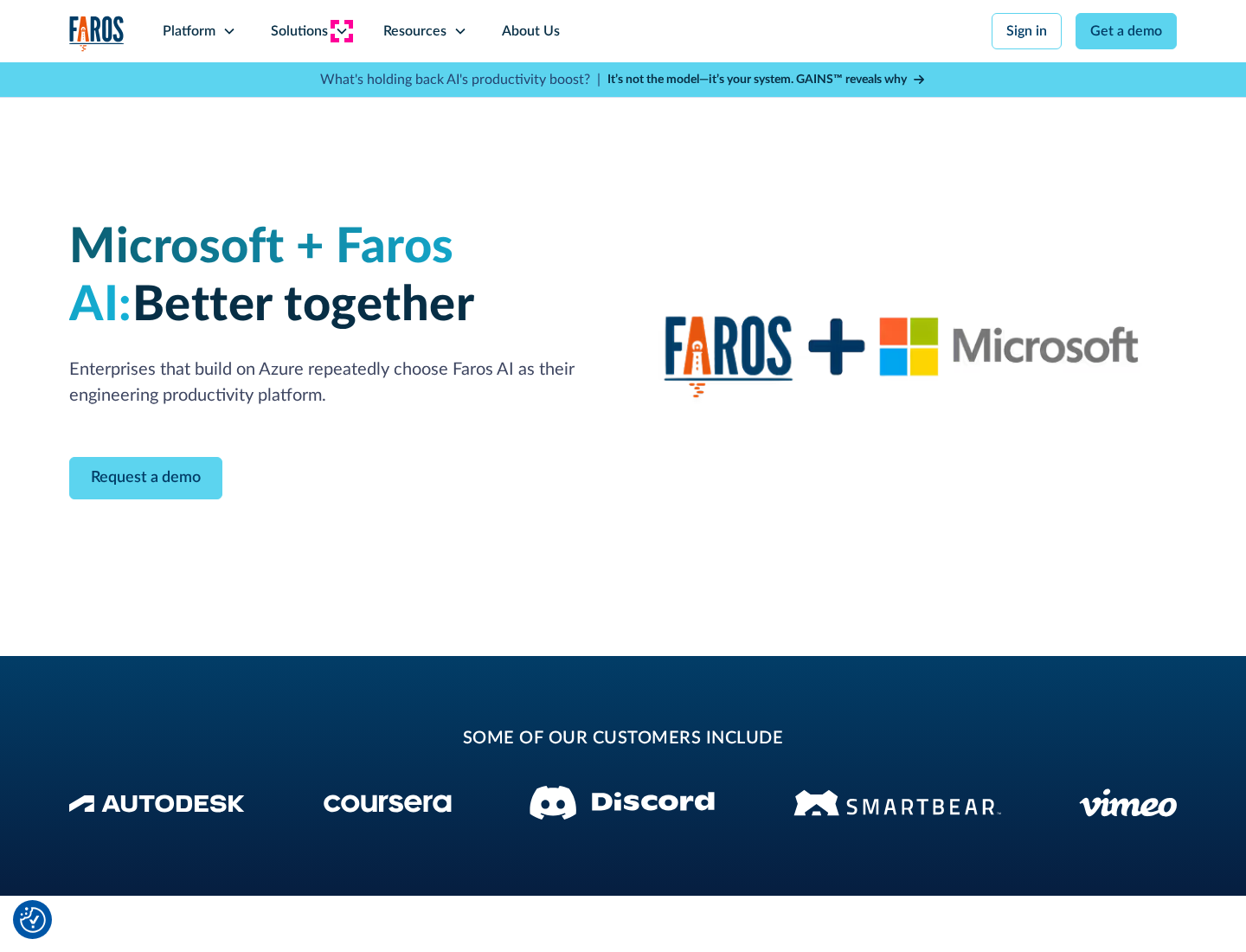
click at [341, 31] on icon at bounding box center [341, 31] width 14 height 14
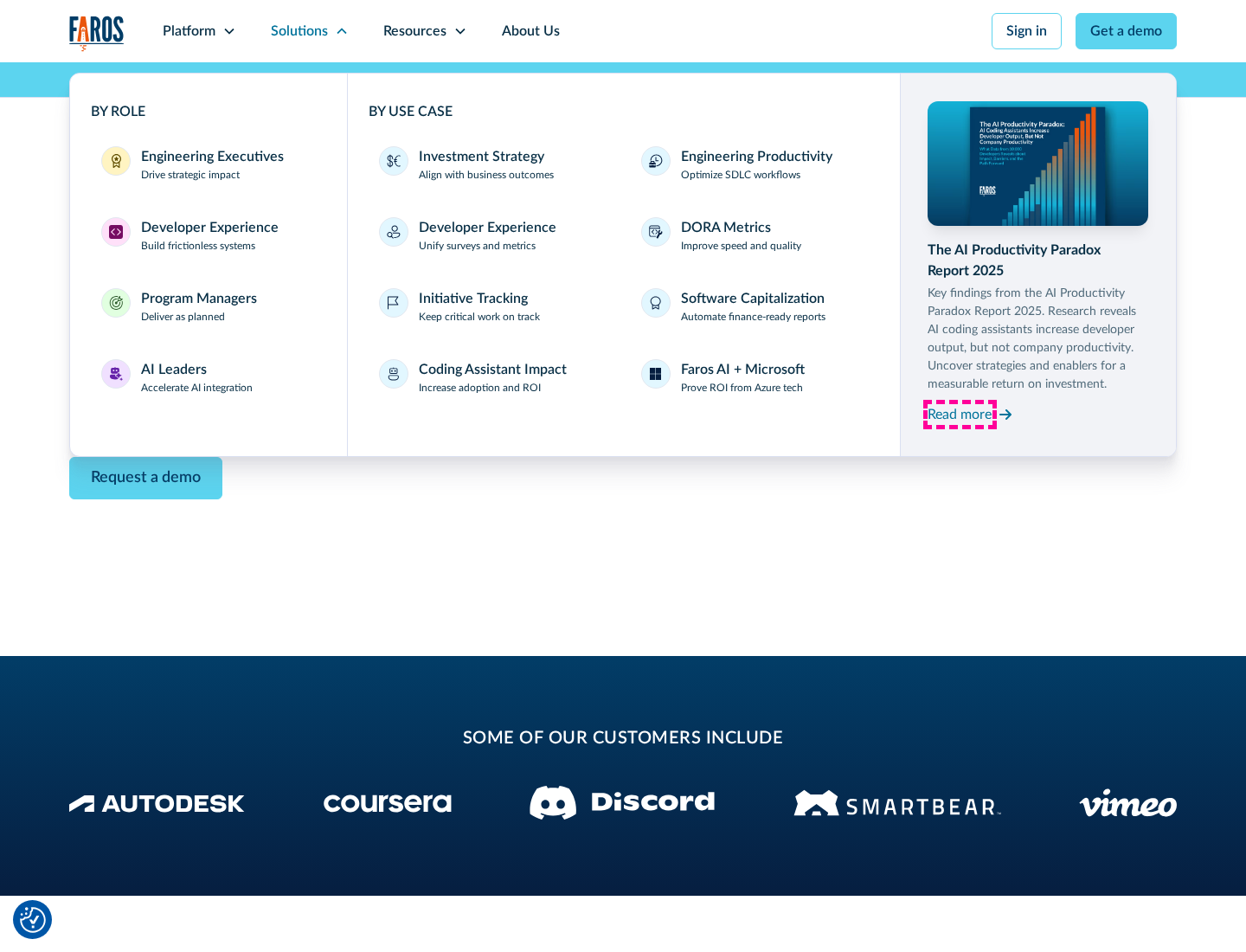
click at [959, 413] on div "Read more" at bounding box center [959, 414] width 64 height 21
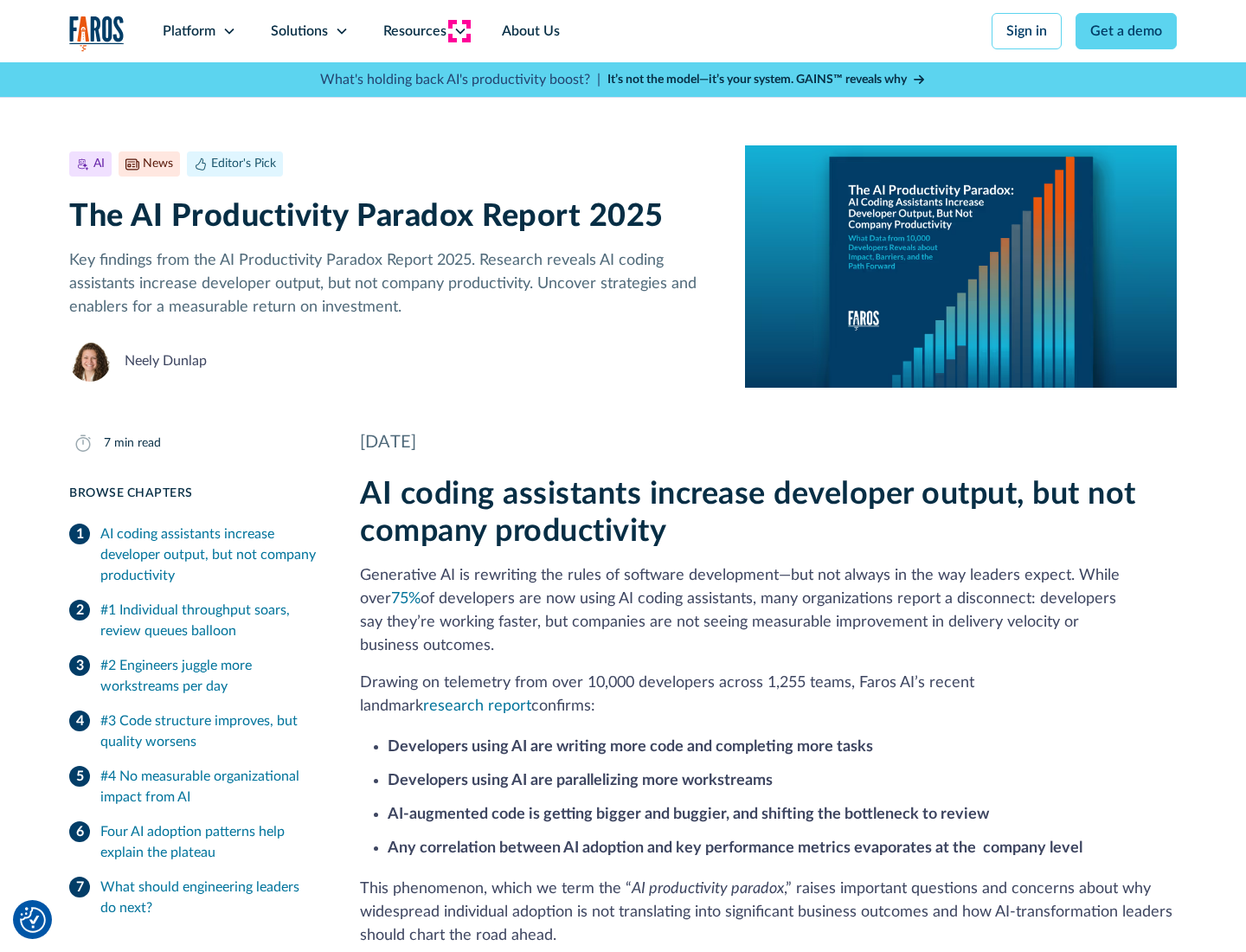
click at [458, 31] on icon at bounding box center [460, 31] width 14 height 14
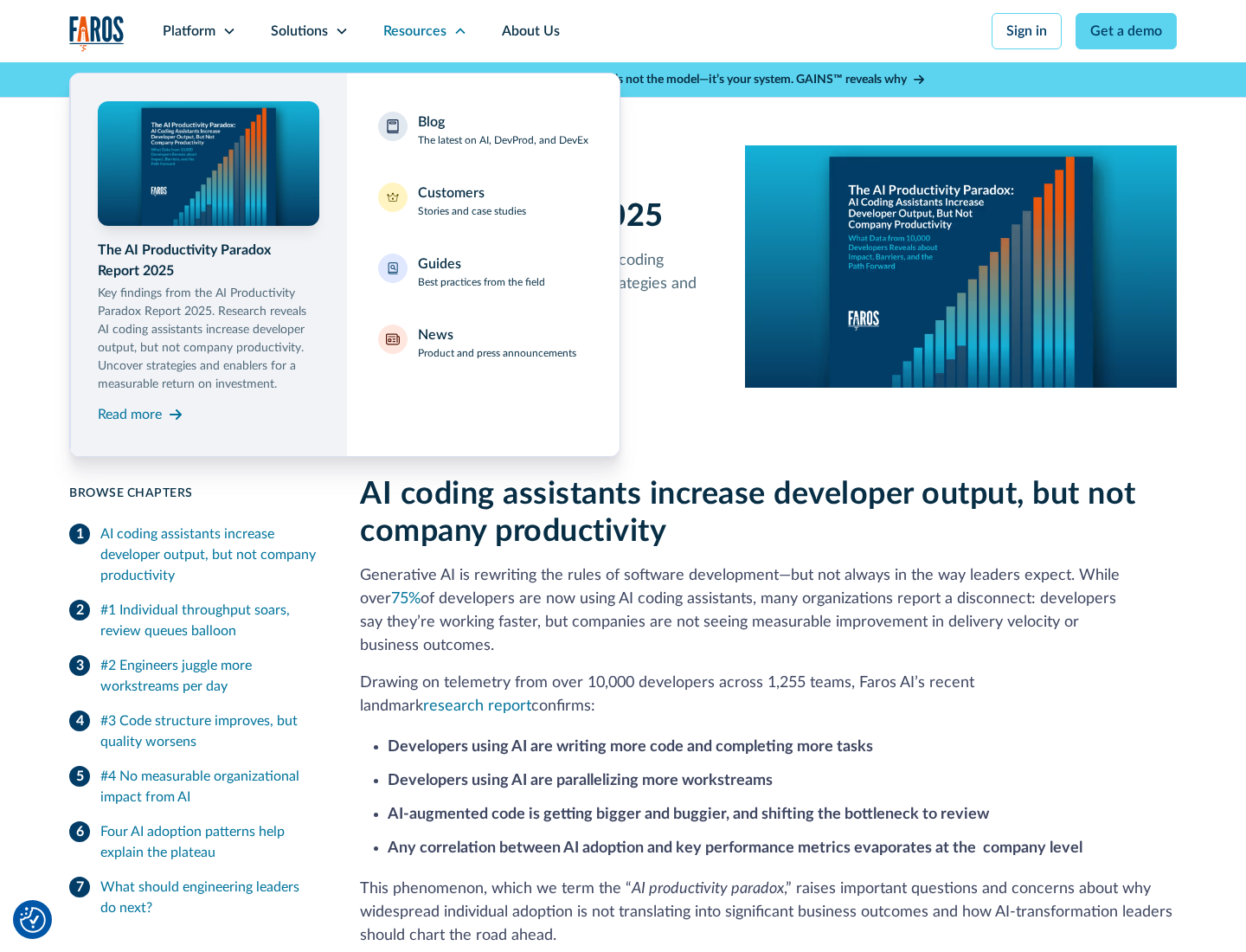
click at [503, 130] on div "Blog The latest on AI, DevProd, and DevEx" at bounding box center [503, 130] width 171 height 37
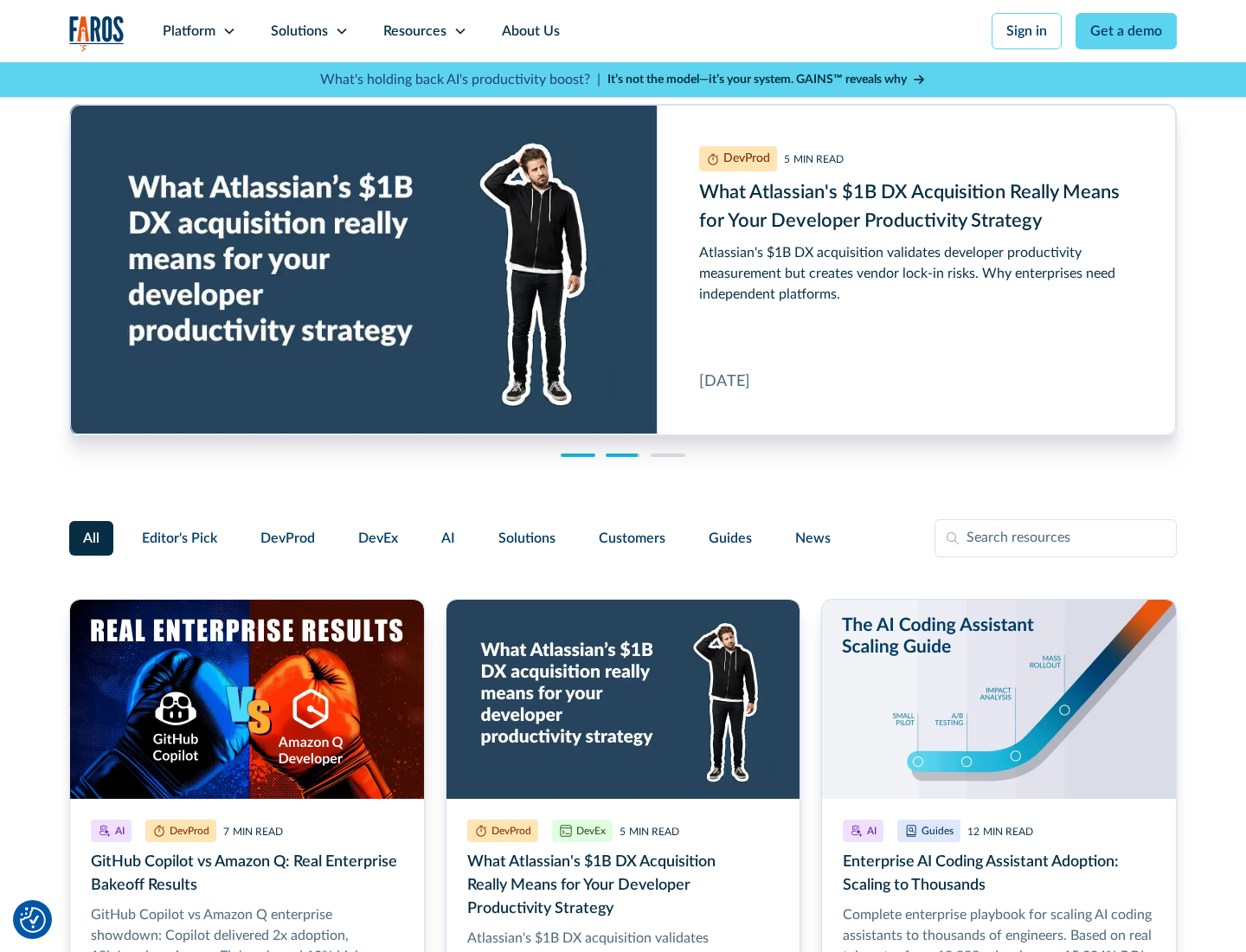
click at [1126, 31] on link "Get a demo" at bounding box center [1126, 31] width 101 height 37
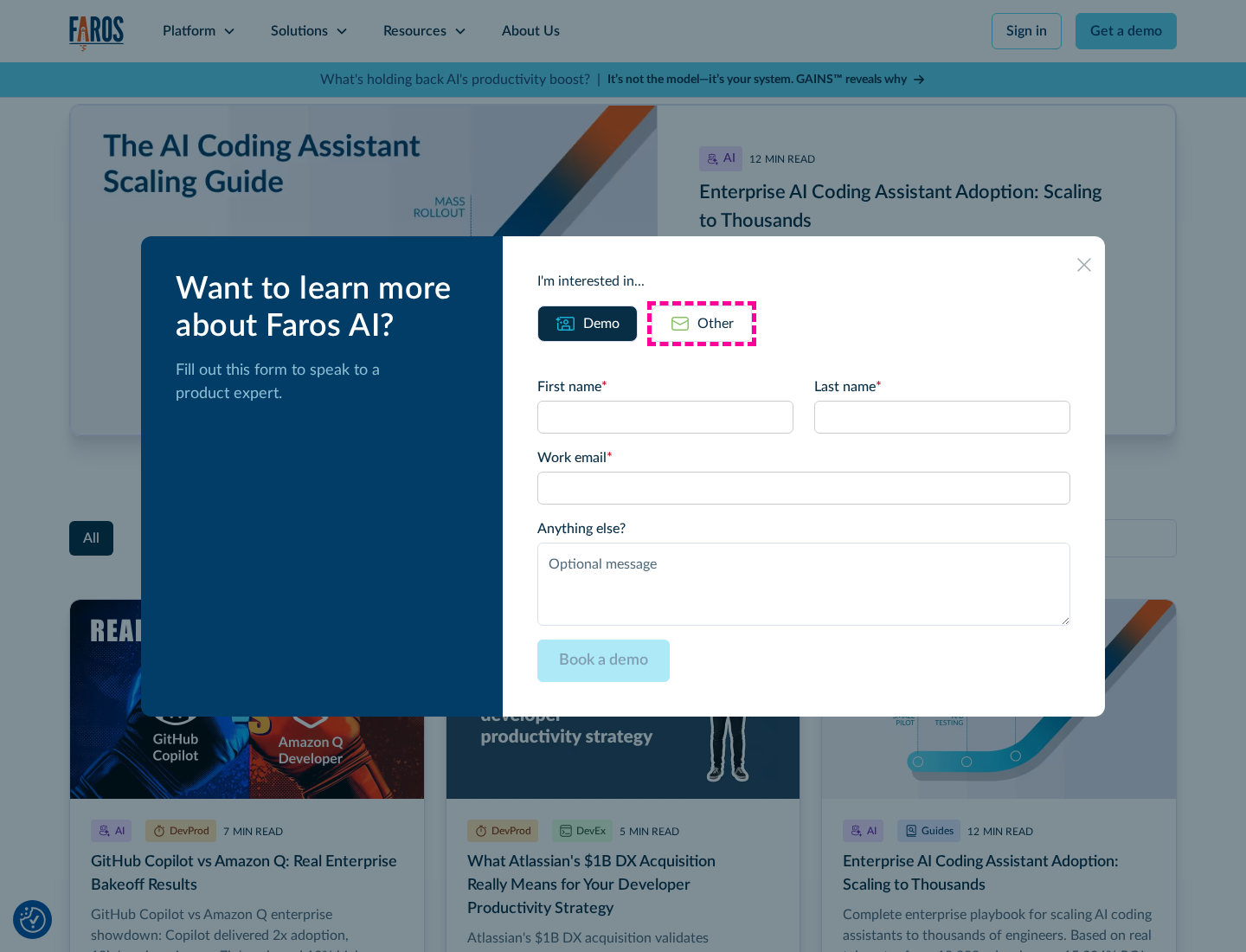
click at [702, 323] on div "Other" at bounding box center [716, 323] width 37 height 21
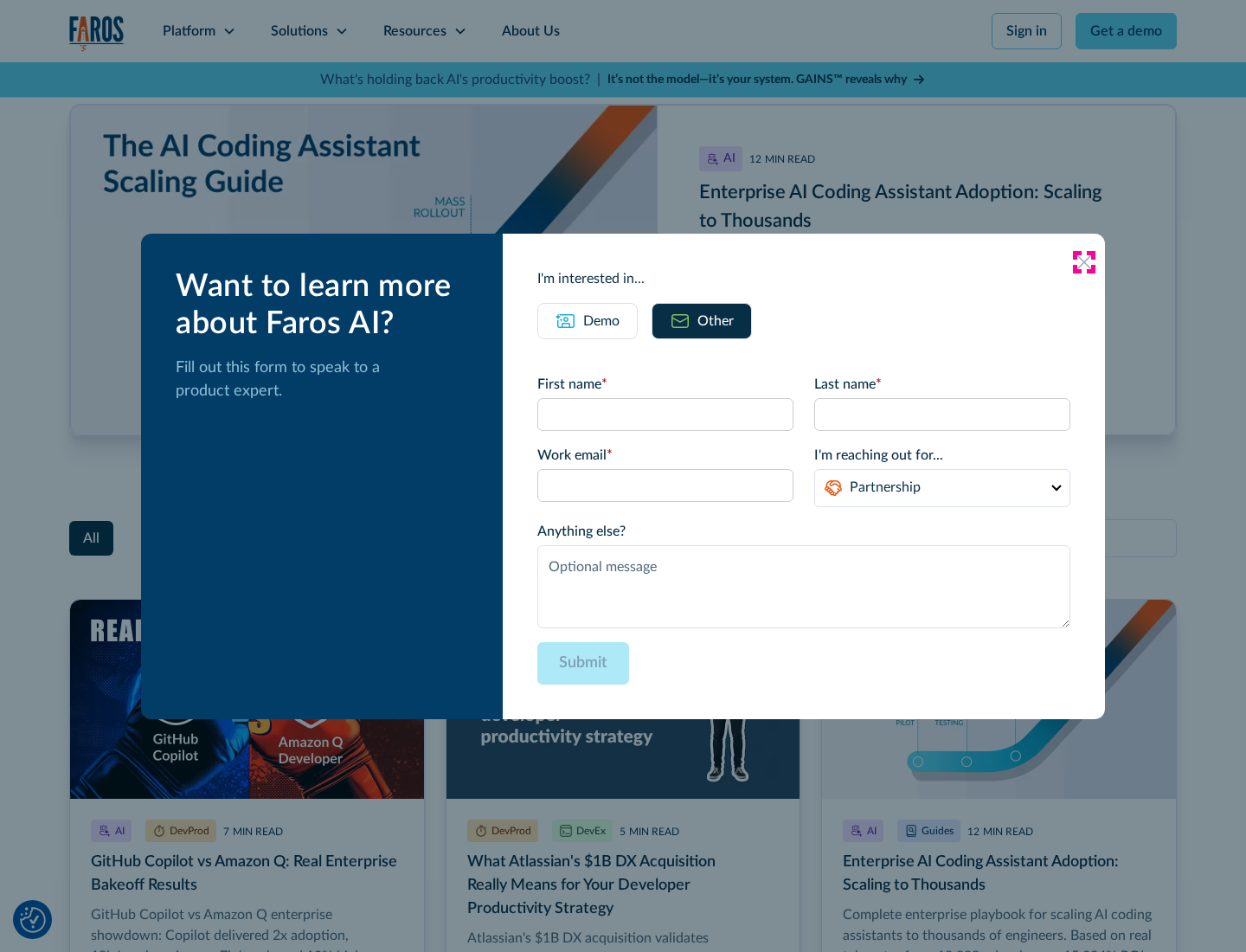
click at [1084, 261] on icon at bounding box center [1084, 262] width 14 height 14
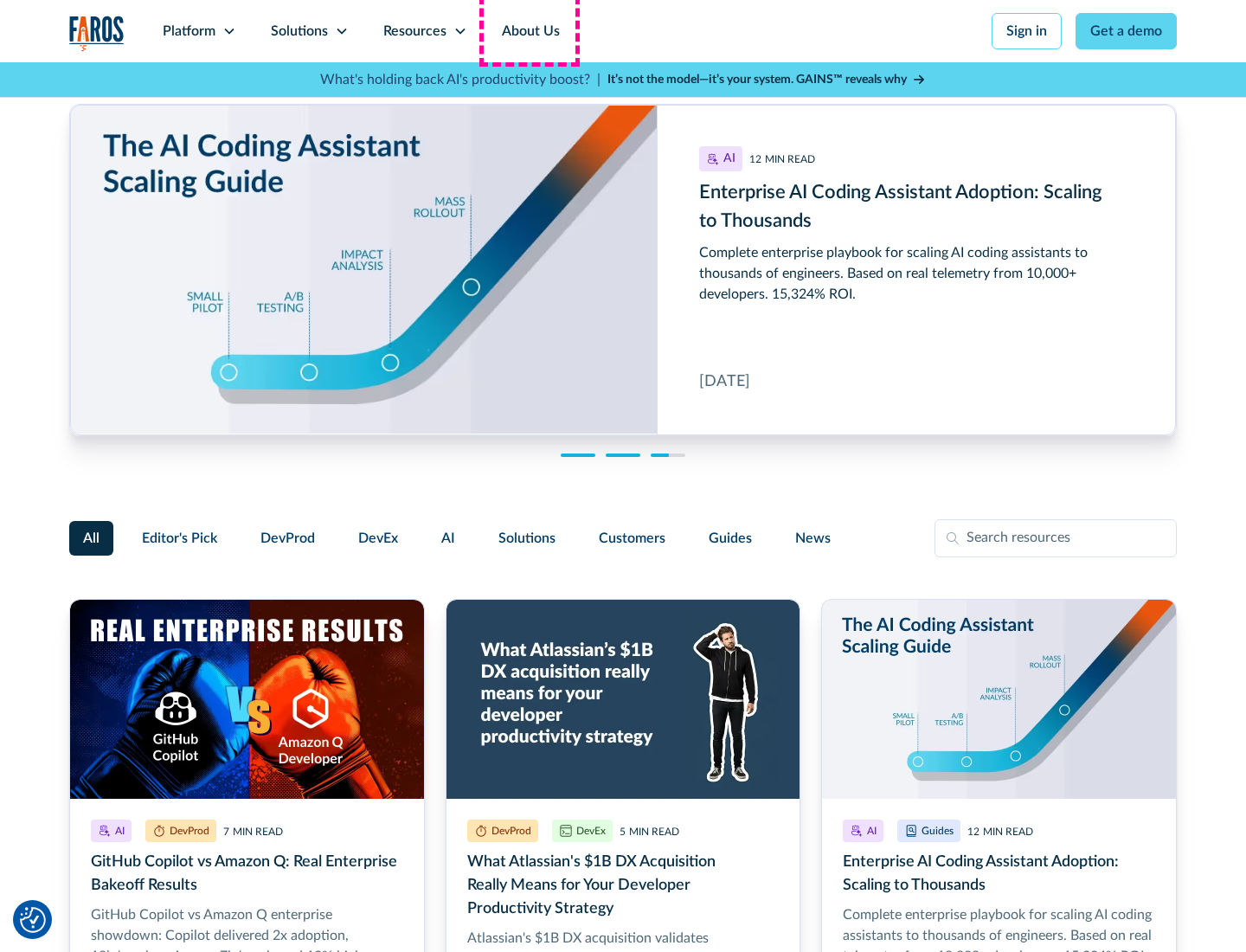
click at [529, 31] on link "About Us" at bounding box center [530, 31] width 92 height 62
